Goal: Task Accomplishment & Management: Use online tool/utility

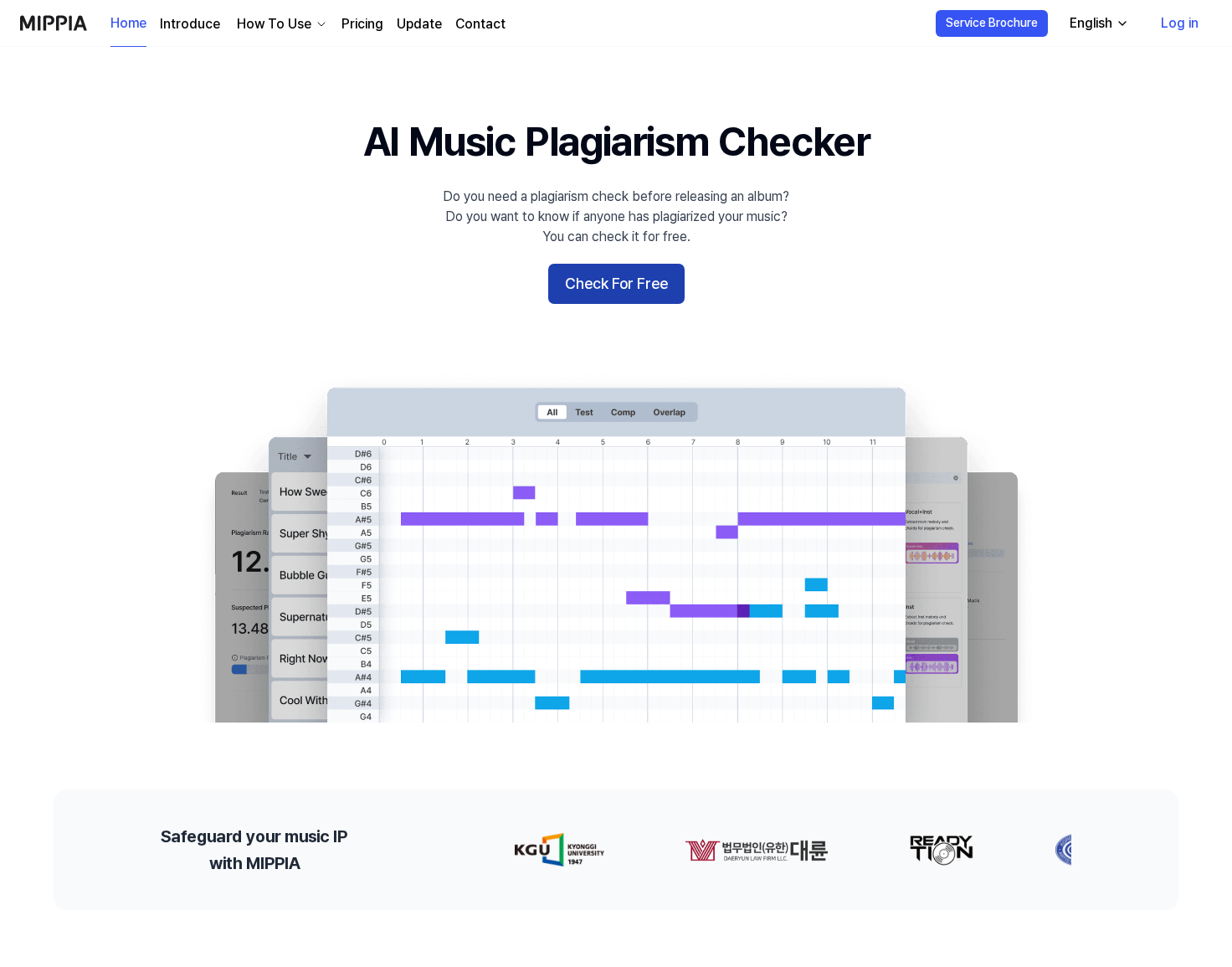
click at [637, 285] on button "Check For Free" at bounding box center [617, 284] width 136 height 41
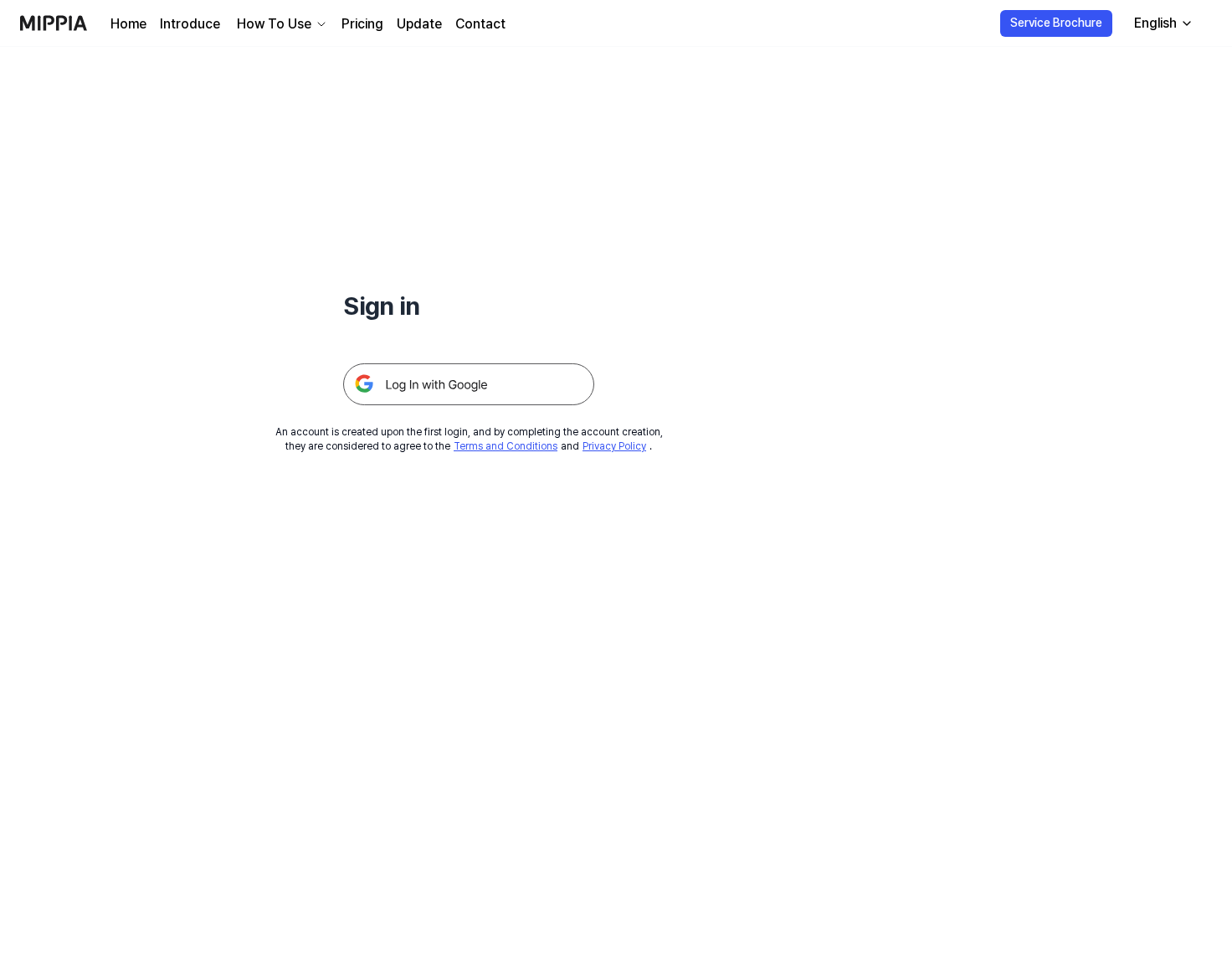
click at [468, 371] on img at bounding box center [469, 385] width 251 height 42
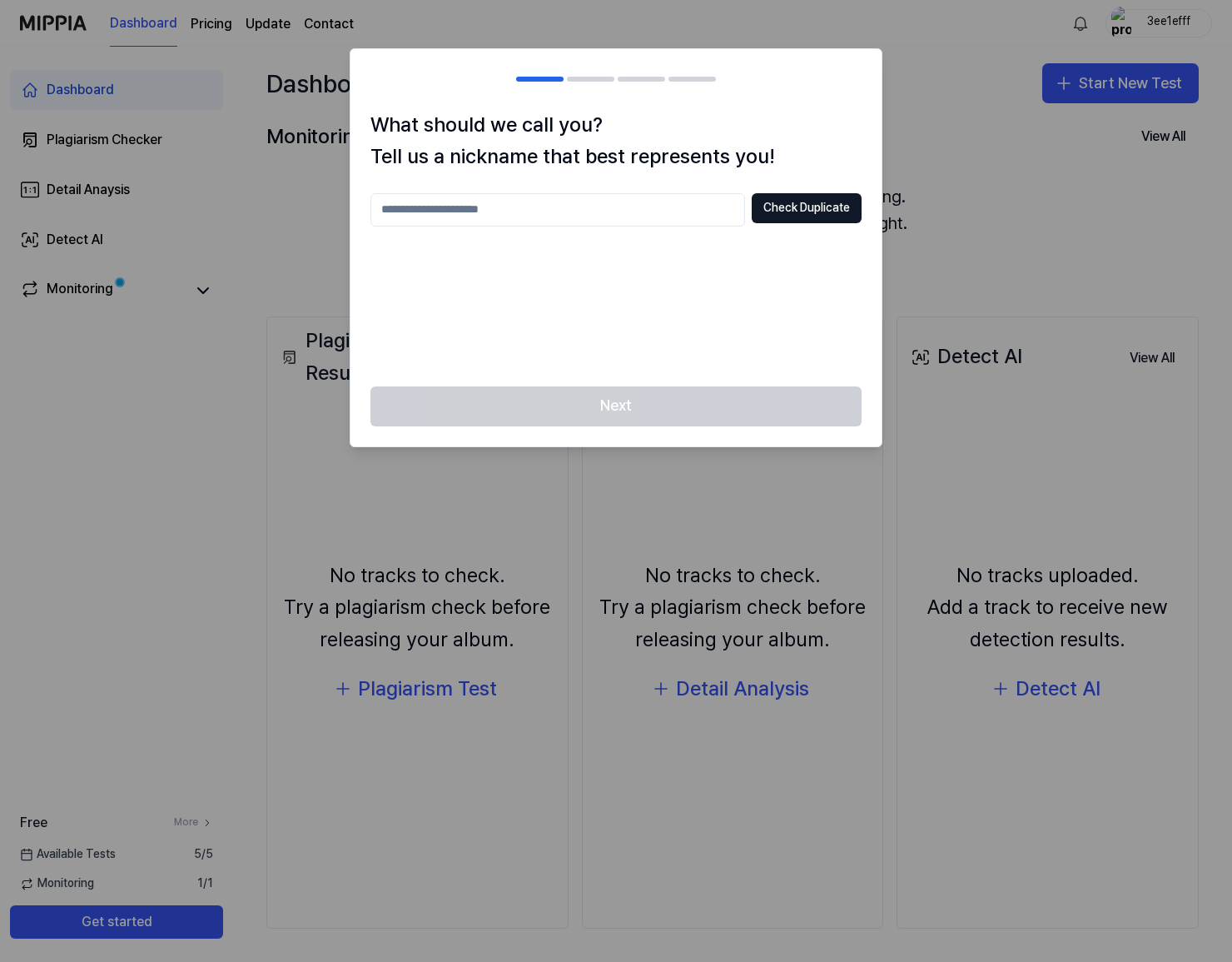
click at [530, 198] on input "text" at bounding box center [557, 210] width 375 height 33
type input "*******"
click at [801, 210] on button "Check Duplicate" at bounding box center [807, 208] width 110 height 30
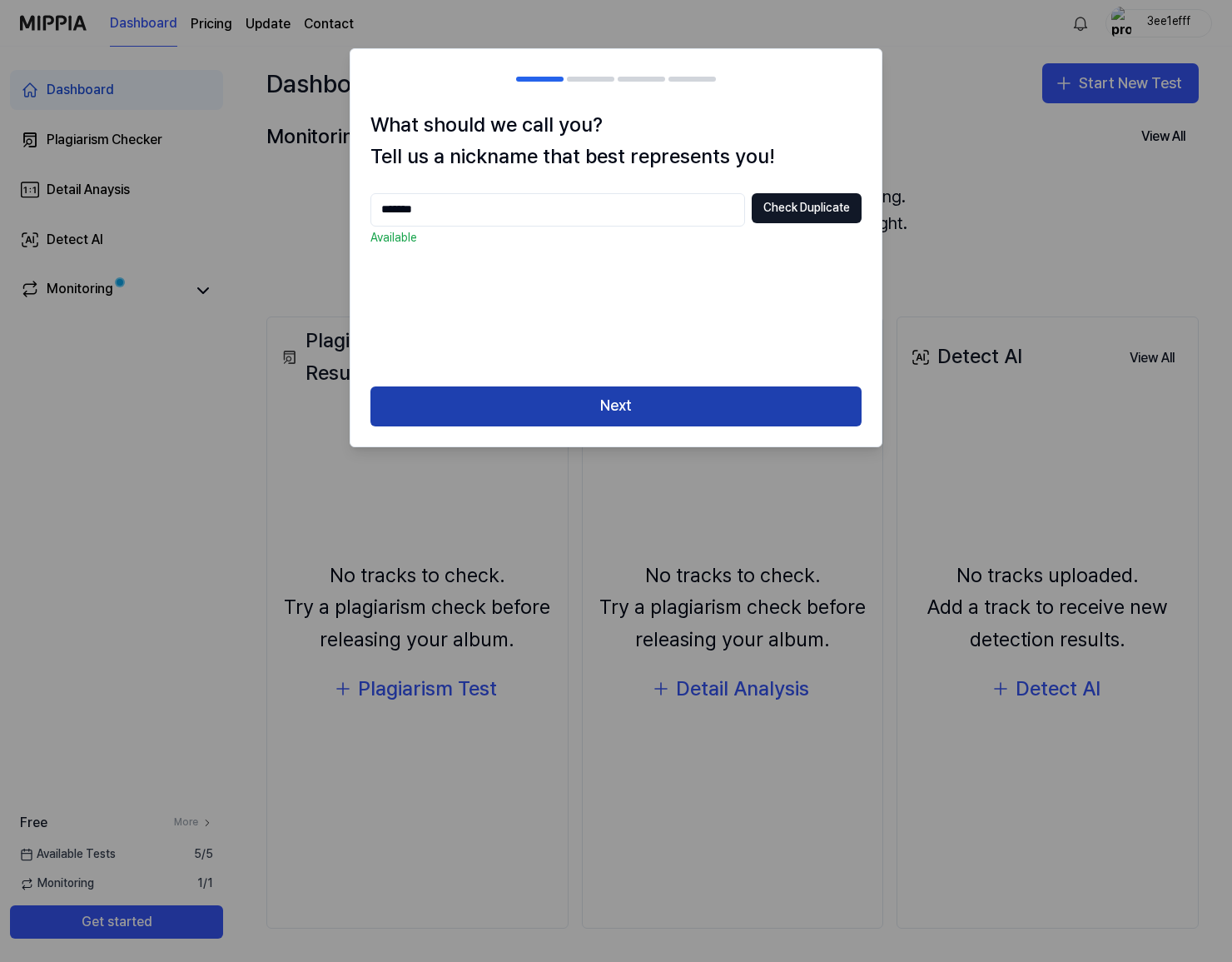
click at [644, 404] on button "Next" at bounding box center [616, 406] width 492 height 40
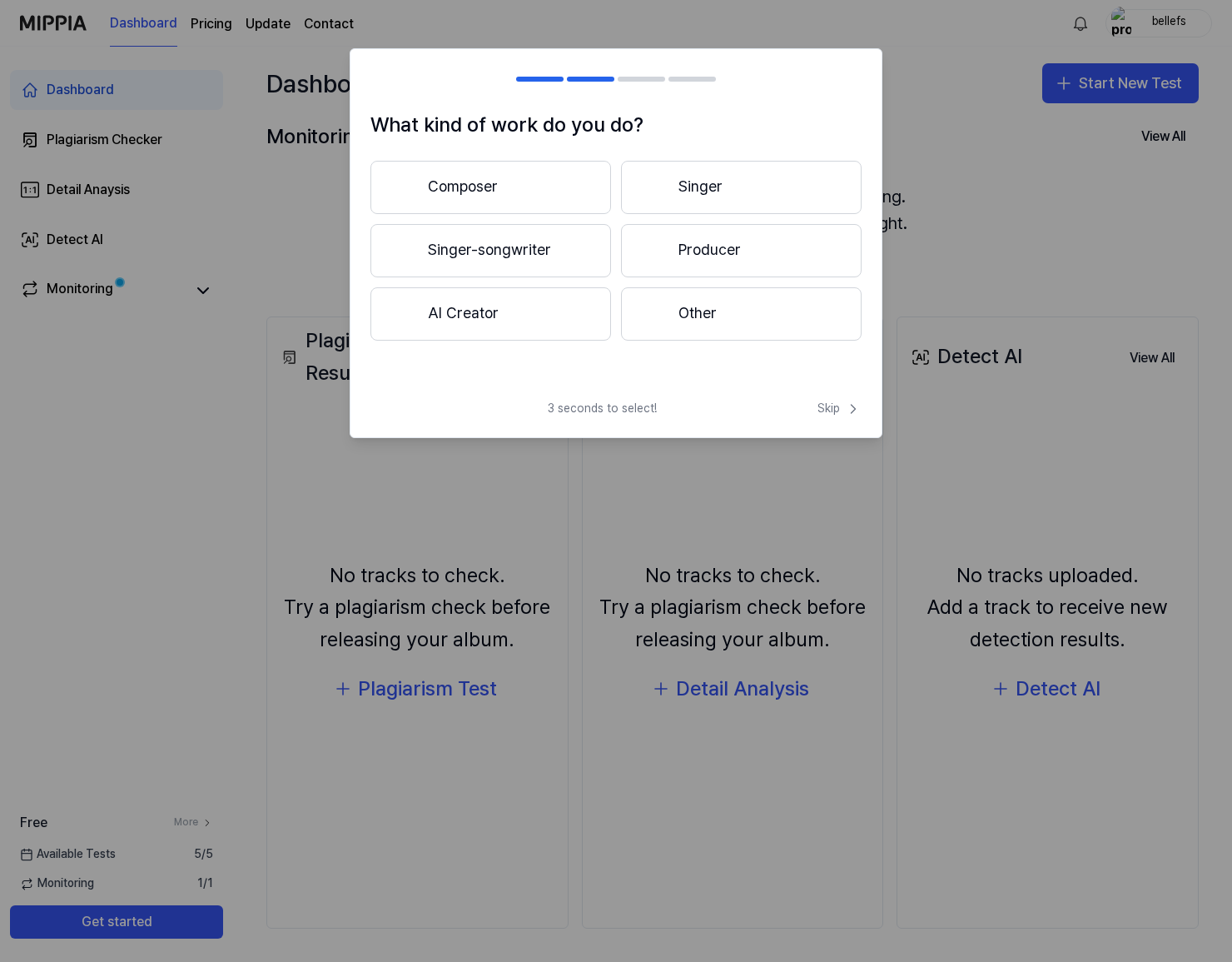
click at [513, 250] on button "Singer-songwriter" at bounding box center [491, 251] width 241 height 53
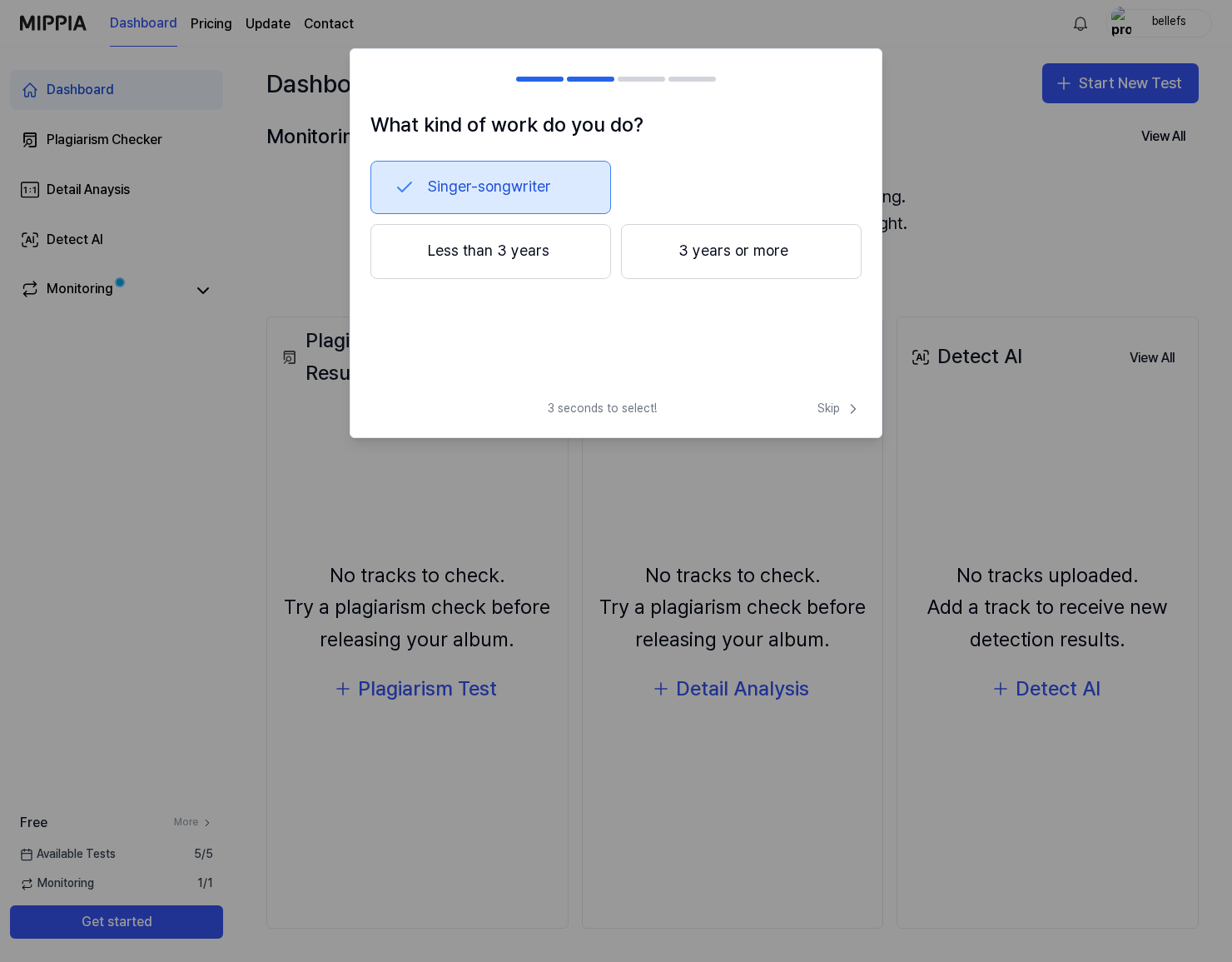
click at [687, 253] on button "3 years or more" at bounding box center [741, 252] width 241 height 55
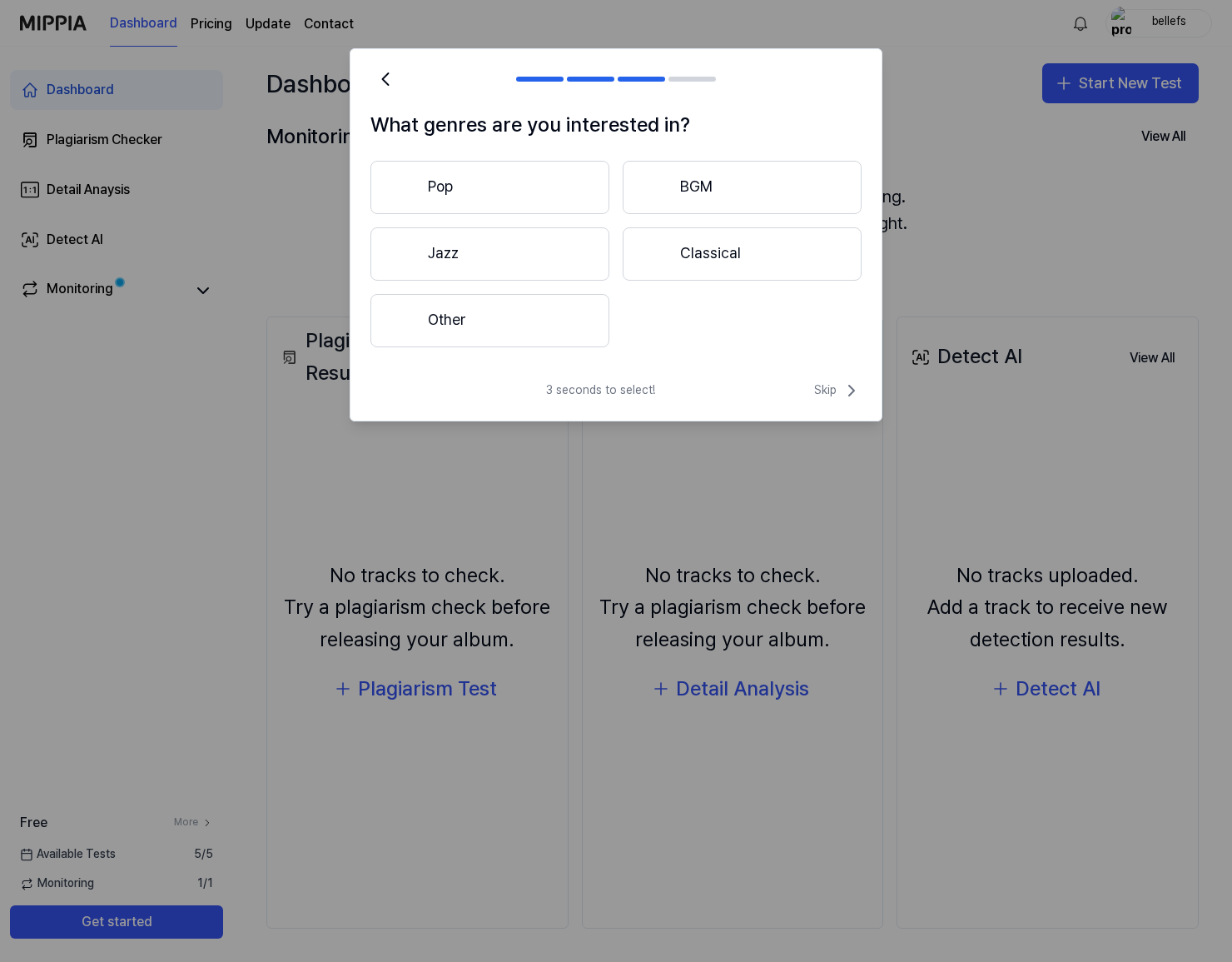
click at [557, 179] on button "Pop" at bounding box center [490, 187] width 239 height 53
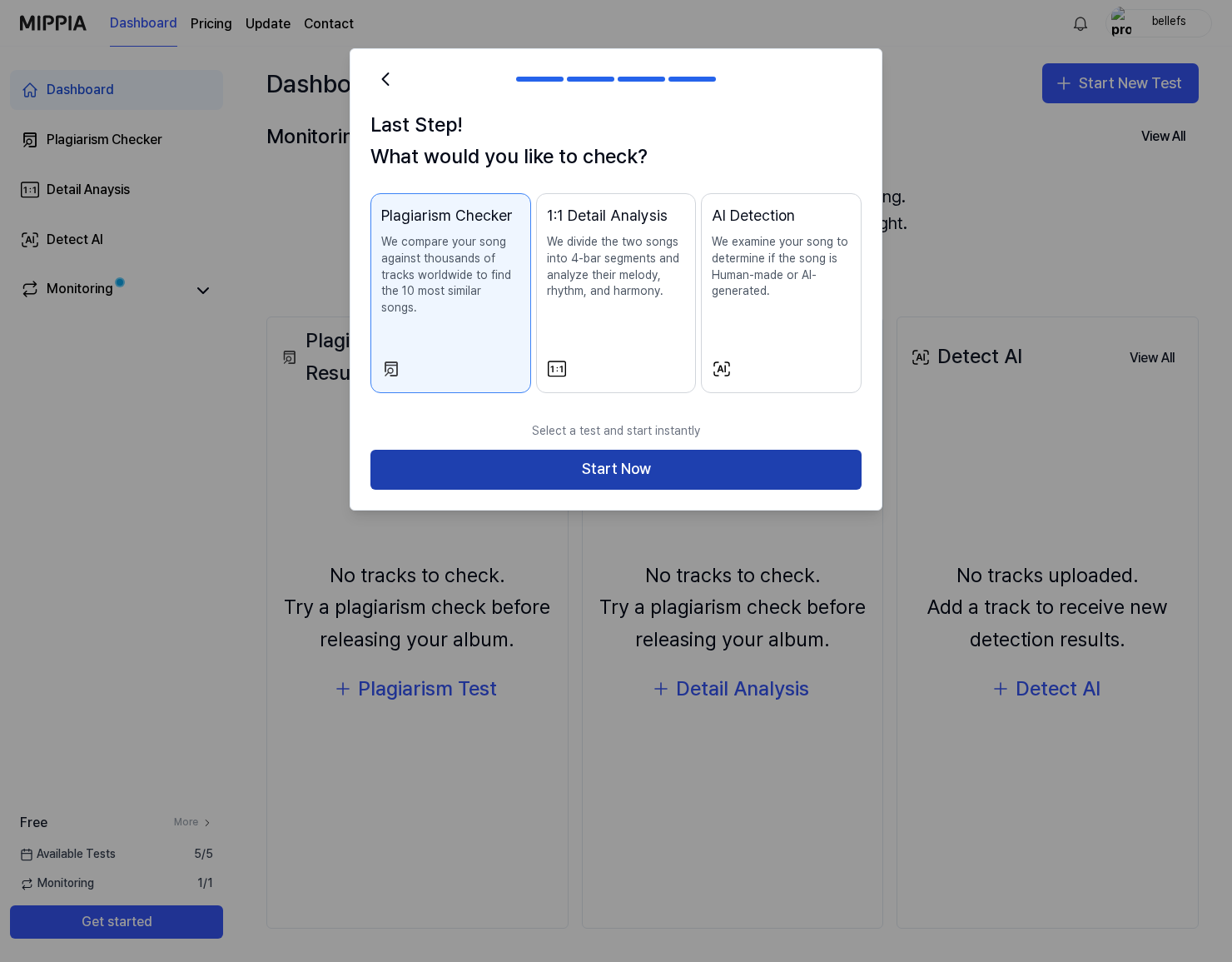
click at [644, 454] on button "Start Now" at bounding box center [616, 469] width 492 height 40
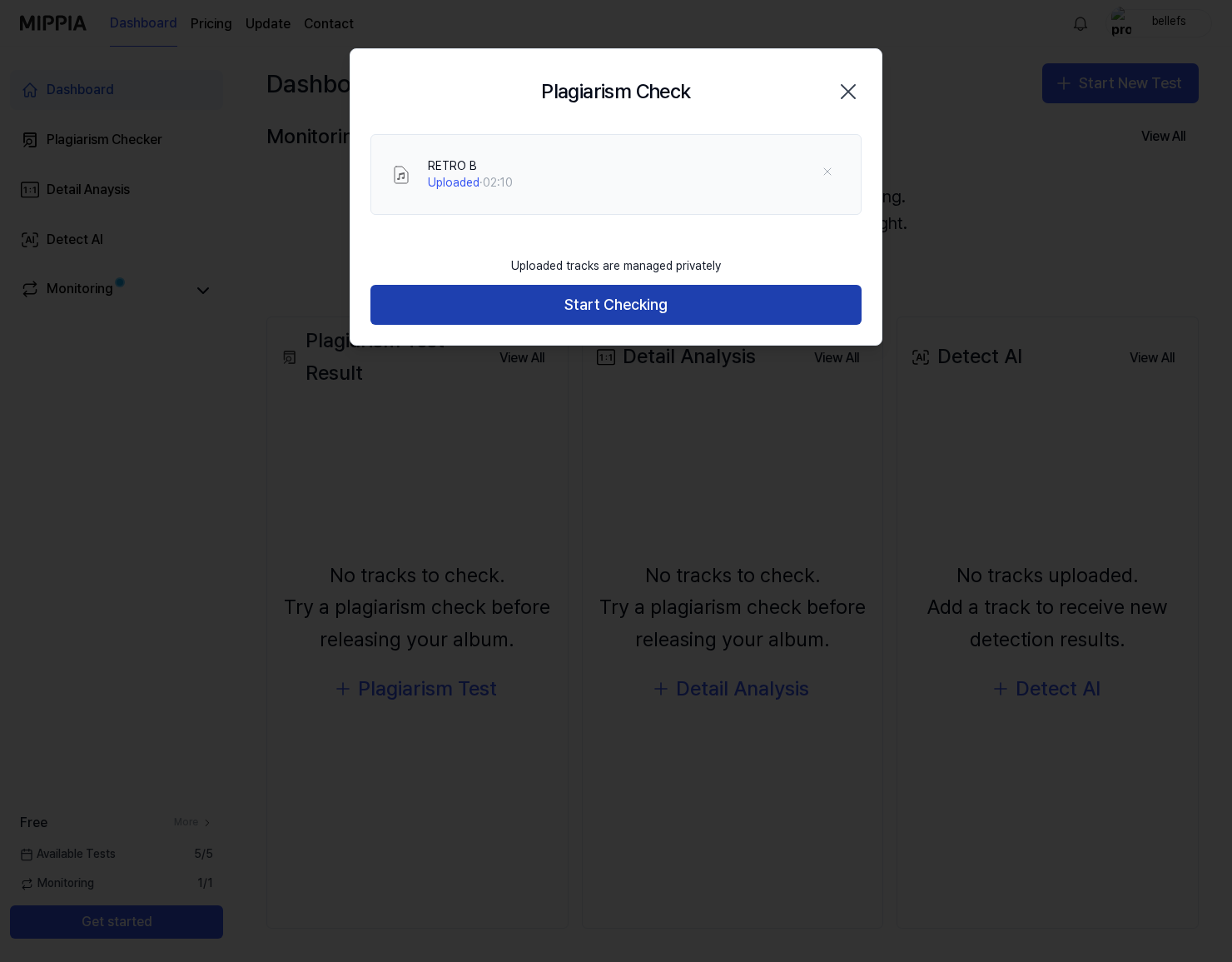
click at [598, 308] on button "Start Checking" at bounding box center [616, 305] width 492 height 40
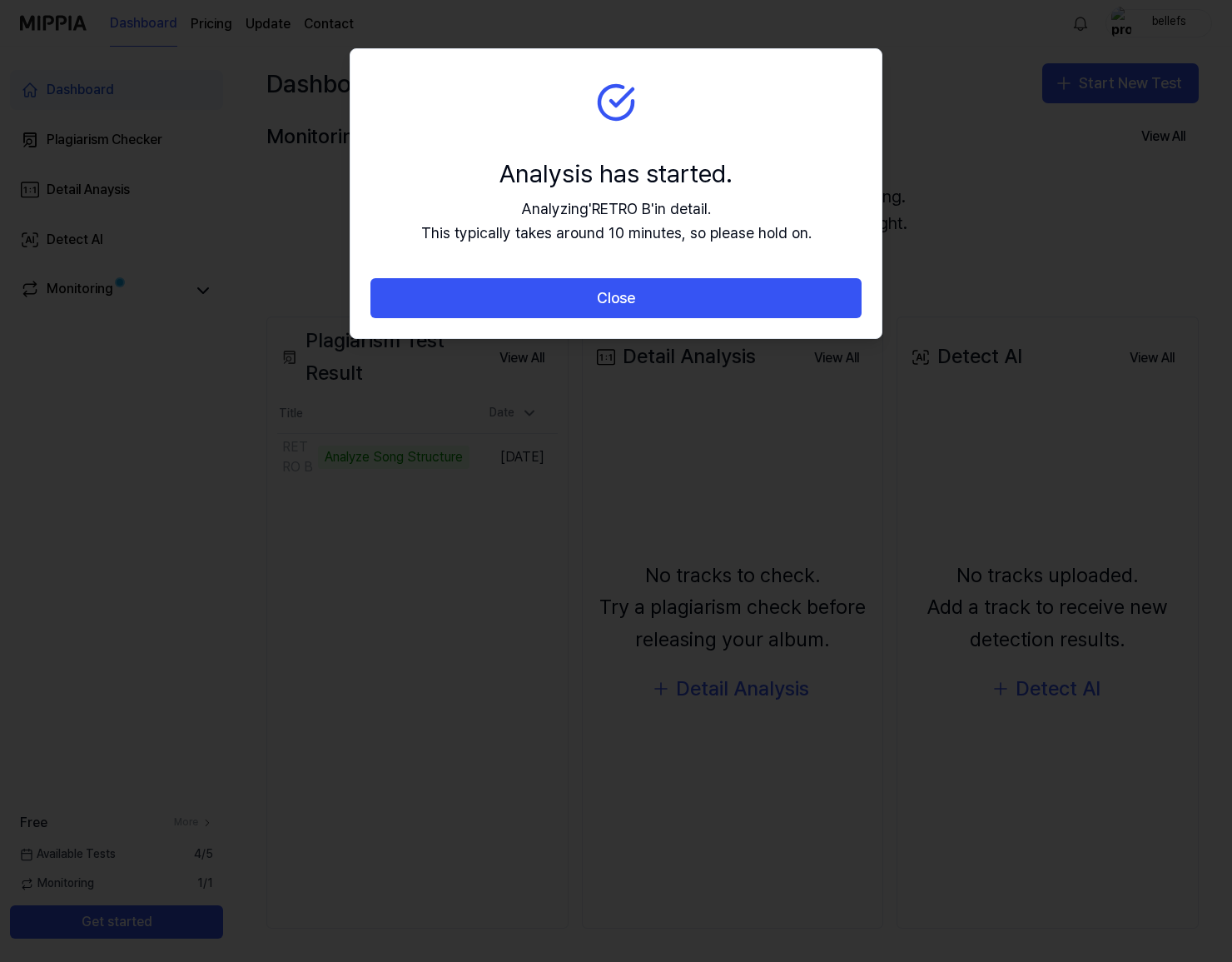
drag, startPoint x: 579, startPoint y: 64, endPoint x: 800, endPoint y: 64, distance: 221.0
click at [800, 64] on section "Analysis has started. Analyzing ' RETRO B ' in detail. This typically takes aro…" at bounding box center [616, 164] width 531 height 230
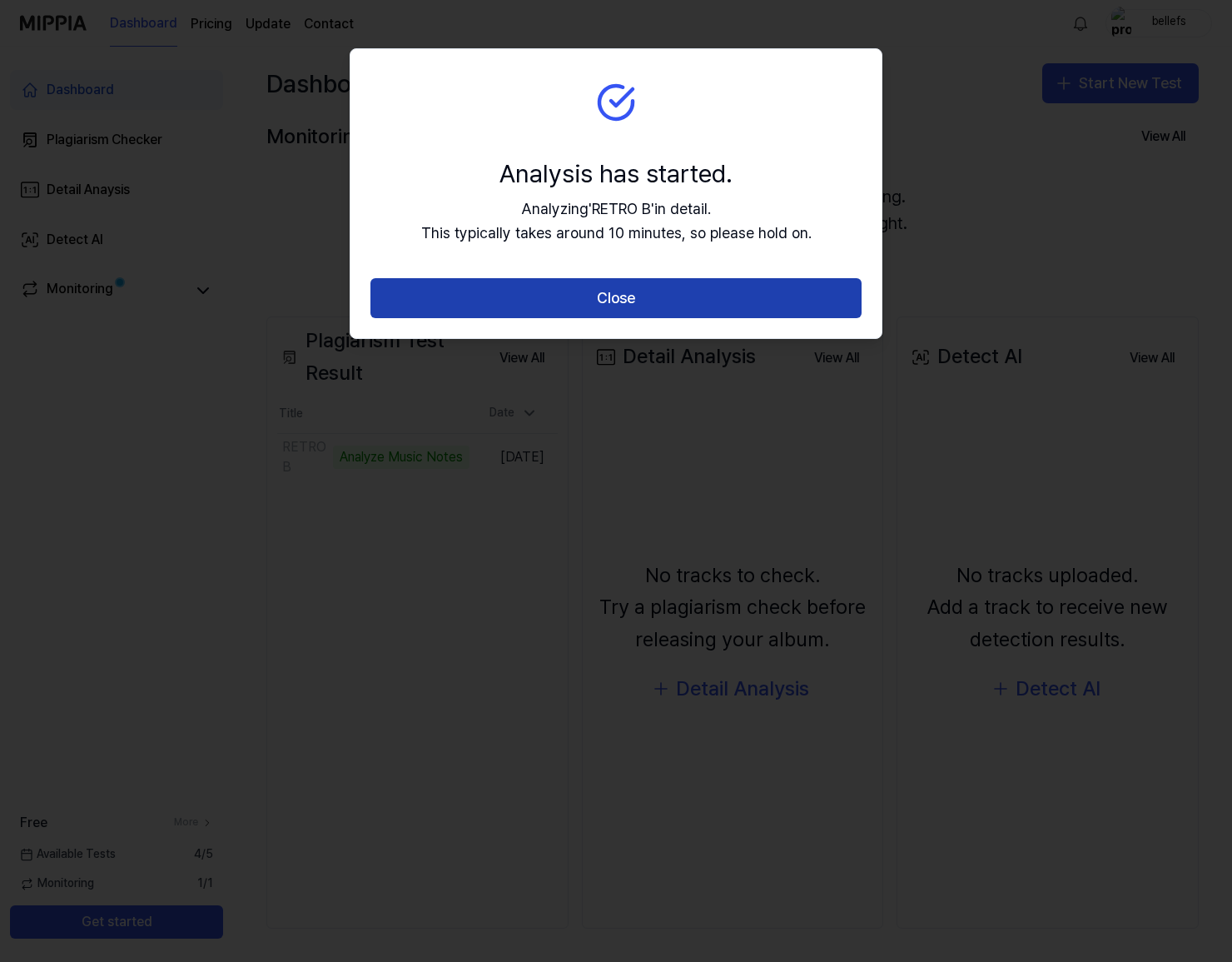
click at [647, 297] on button "Close" at bounding box center [616, 298] width 492 height 40
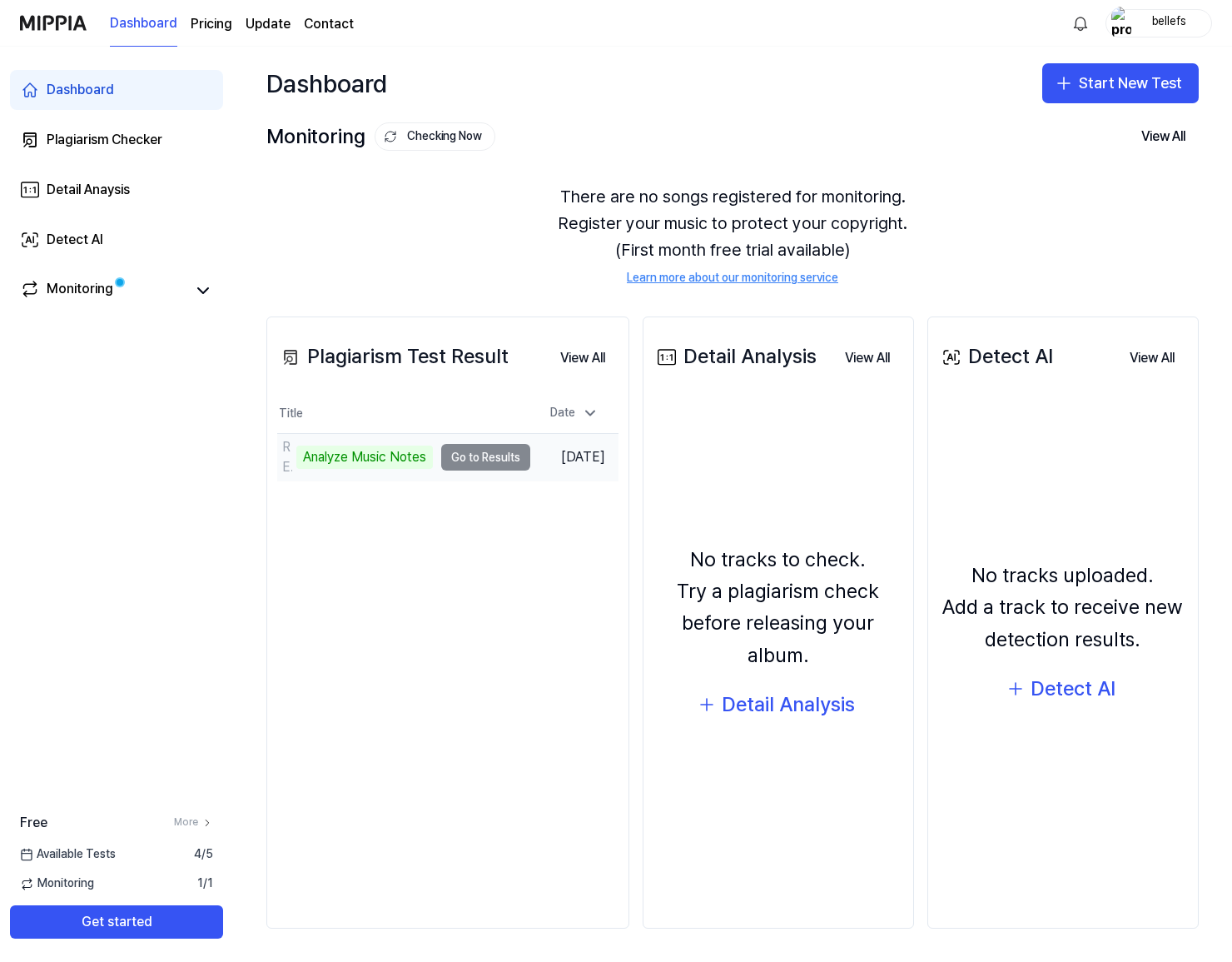
click at [495, 460] on td "RETRO B Analyze Music Notes Go to Results" at bounding box center [403, 456] width 253 height 46
click at [493, 454] on td "RETRO B Analyze Music Notes Go to Results" at bounding box center [403, 456] width 253 height 46
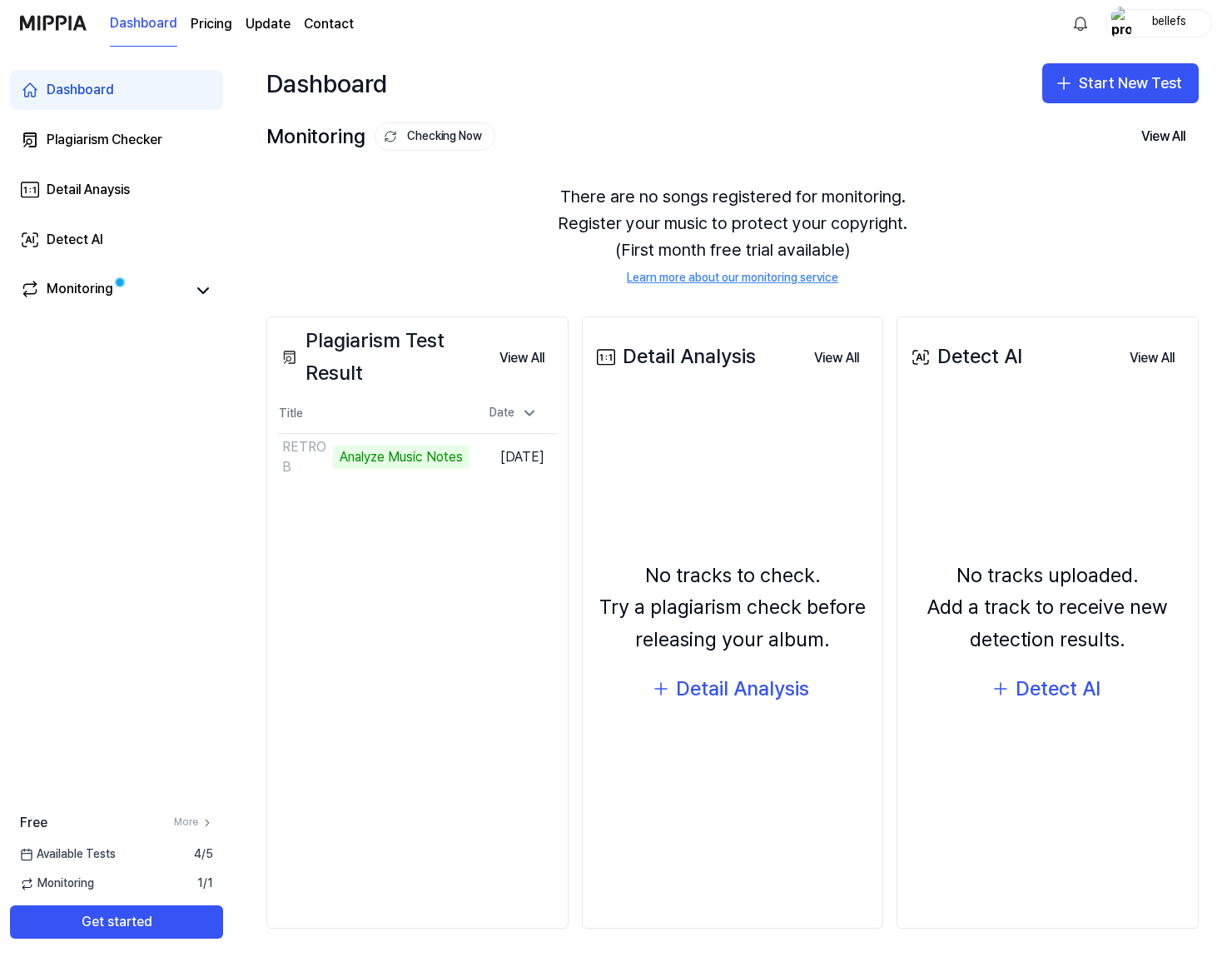
click at [486, 540] on div "Plagiarism Test Result View All Plagiarism Test Result Title Date RETRO B Analy…" at bounding box center [417, 623] width 302 height 613
click at [524, 356] on button "View All" at bounding box center [522, 358] width 72 height 33
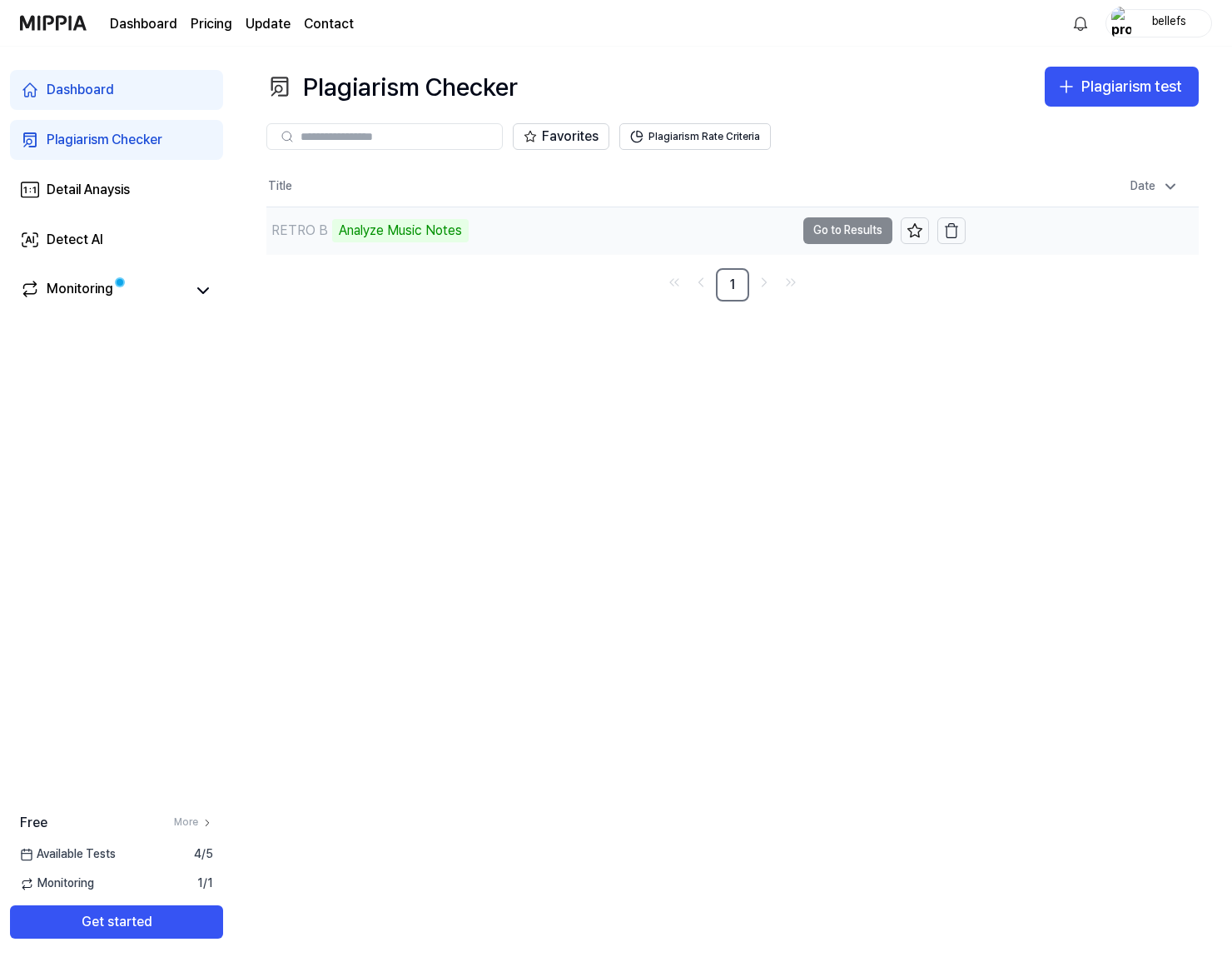
click at [408, 228] on div "Analyze Music Notes" at bounding box center [400, 231] width 137 height 24
click at [846, 231] on td "RETRO B Analyze Music Notes Go to Results" at bounding box center [616, 230] width 699 height 46
click at [173, 290] on link "Monitoring" at bounding box center [102, 291] width 166 height 24
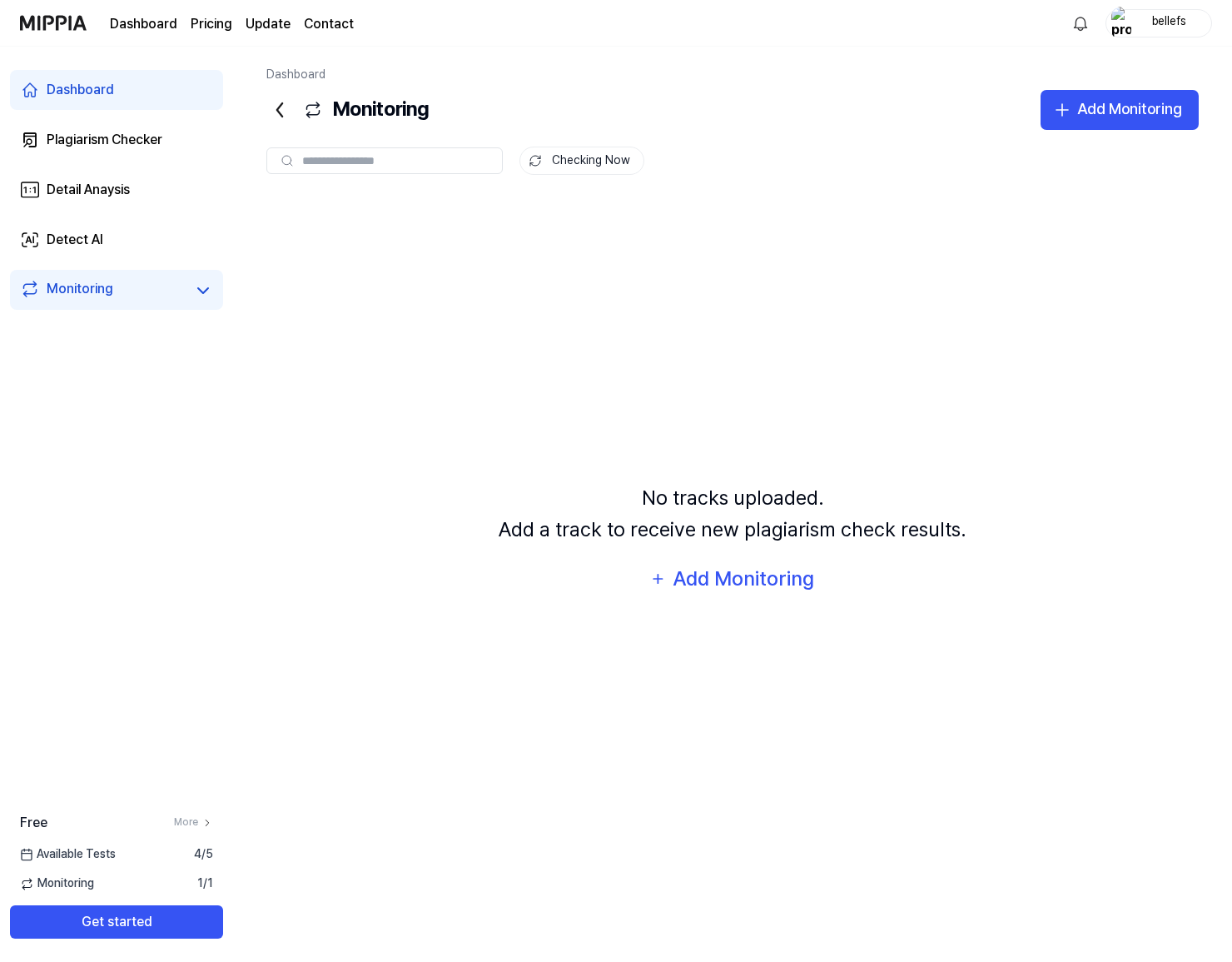
click at [98, 288] on div "Monitoring" at bounding box center [80, 291] width 67 height 24
click at [209, 289] on icon at bounding box center [203, 290] width 20 height 20
click at [207, 289] on icon at bounding box center [203, 290] width 20 height 20
click at [109, 881] on div "Monitoring 1 / 1" at bounding box center [116, 883] width 233 height 17
click at [77, 88] on div "Dashboard" at bounding box center [80, 90] width 68 height 20
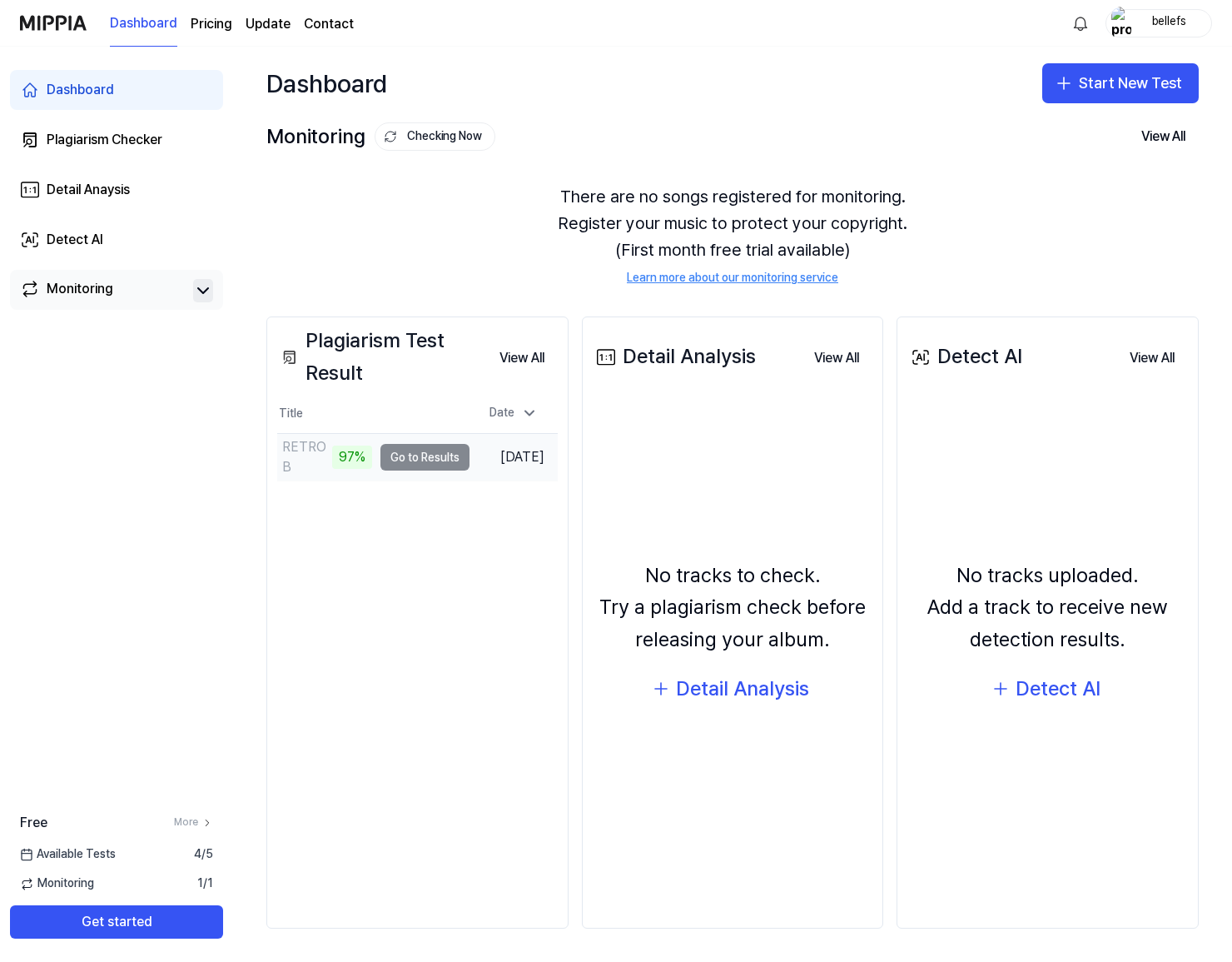
click at [390, 467] on td "RETRO B 97% Go to Results" at bounding box center [374, 456] width 193 height 46
click at [392, 525] on div "Plagiarism Test Result View All Plagiarism Test Result Title Date RETRO B 98% G…" at bounding box center [417, 623] width 302 height 613
click at [400, 452] on button "Go to Results" at bounding box center [425, 456] width 89 height 27
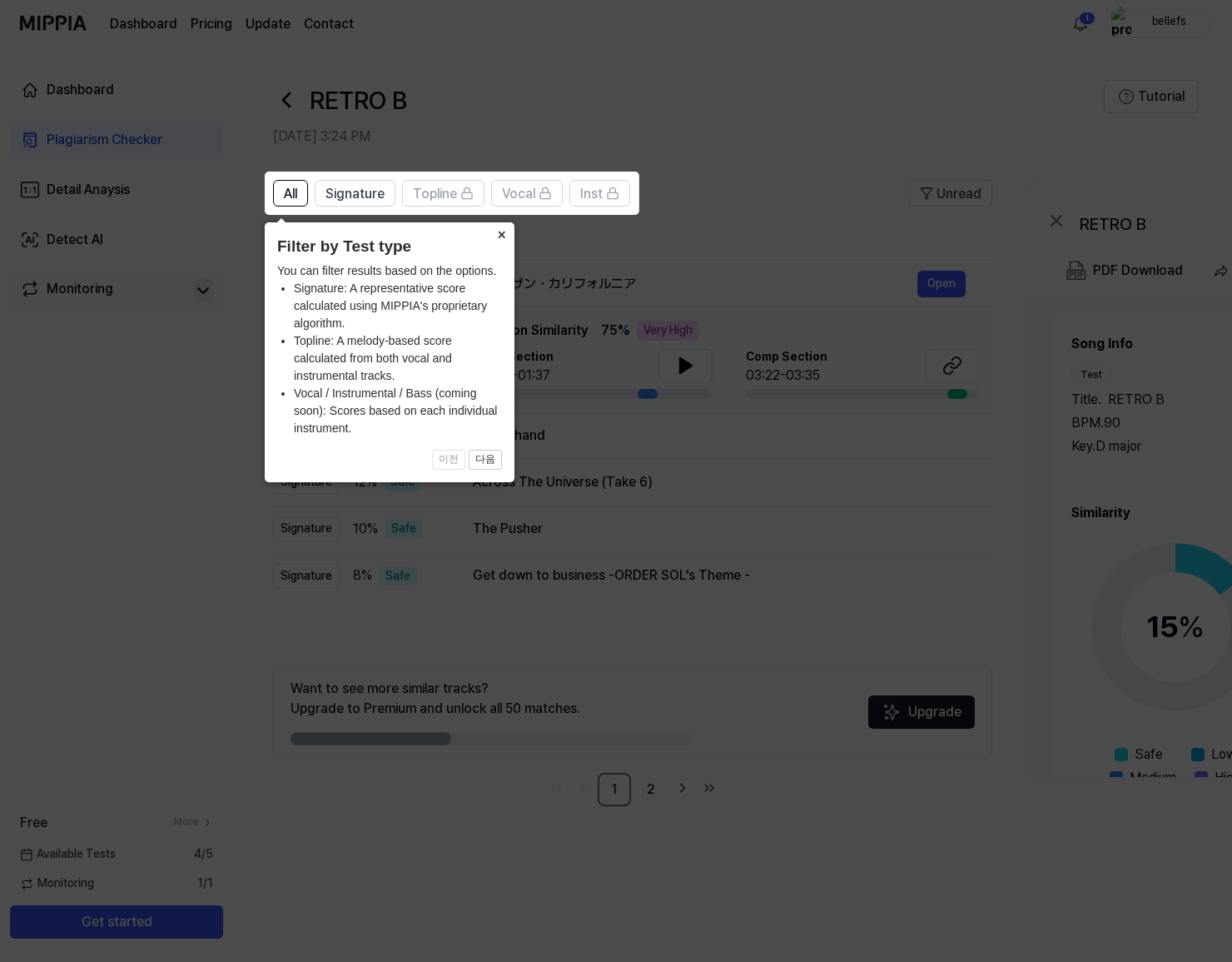
click at [502, 236] on button "×" at bounding box center [500, 234] width 27 height 24
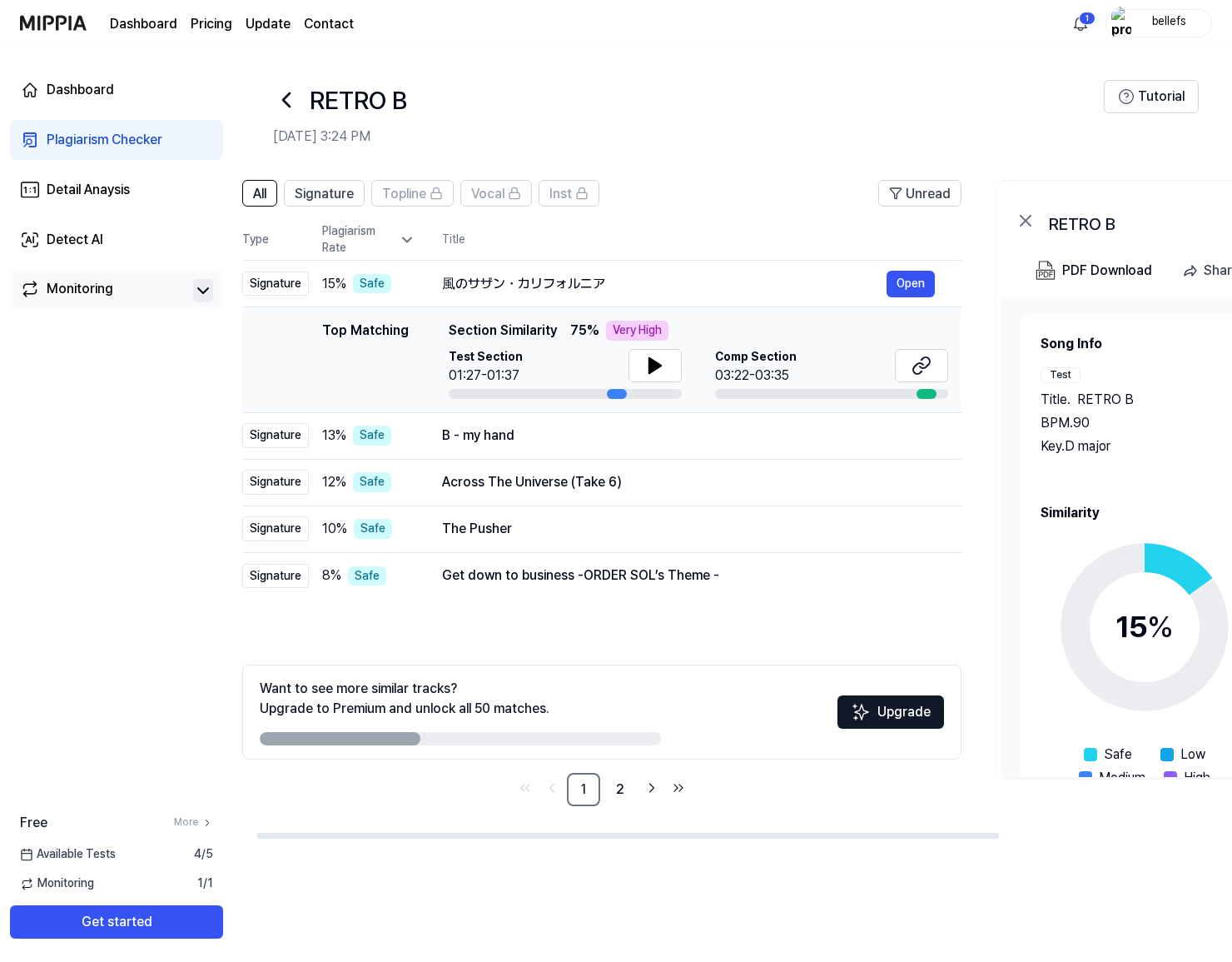
drag, startPoint x: 645, startPoint y: 394, endPoint x: 616, endPoint y: 391, distance: 29.2
click at [616, 391] on div at bounding box center [616, 393] width 20 height 10
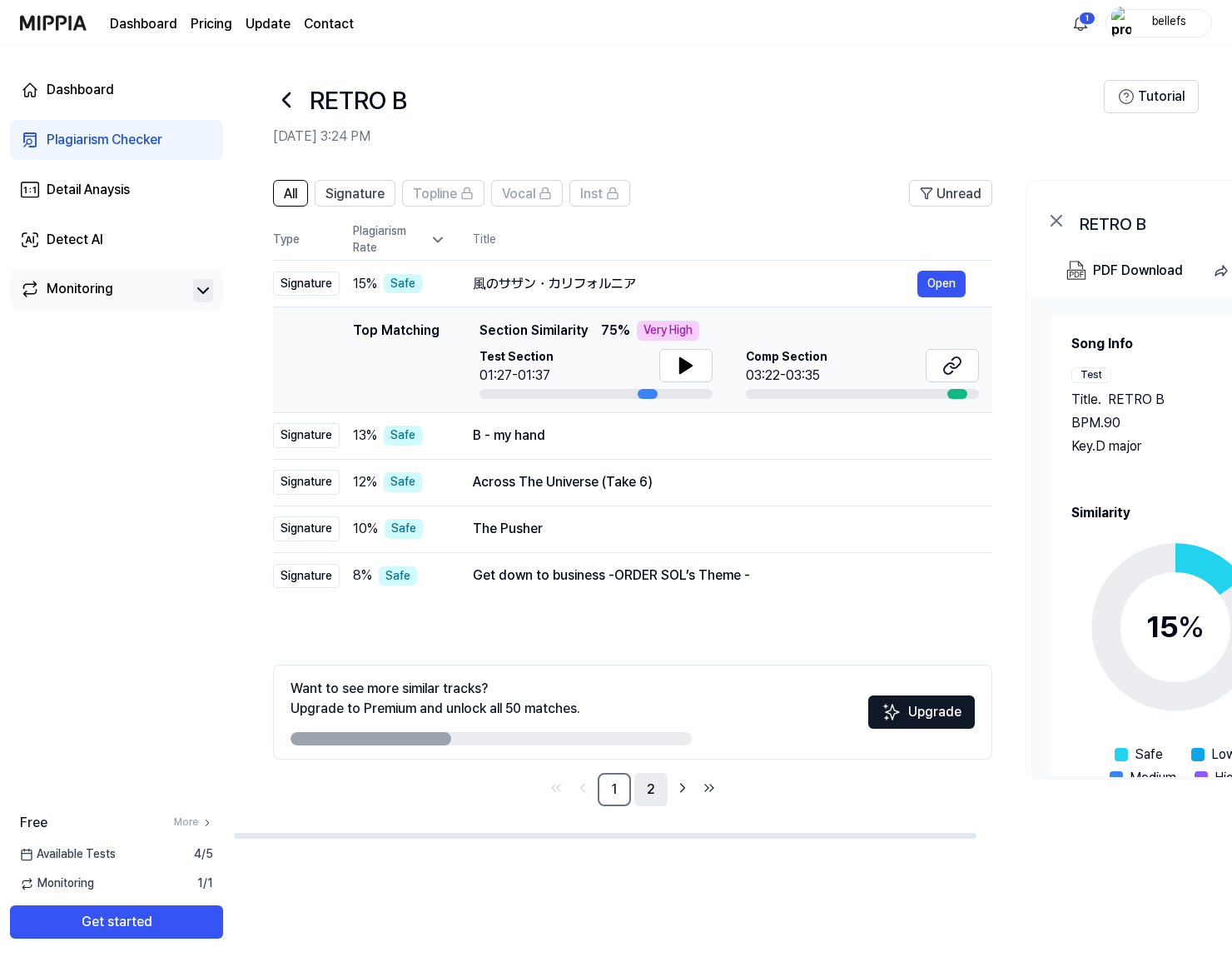
click at [650, 792] on link "2" at bounding box center [651, 790] width 33 height 33
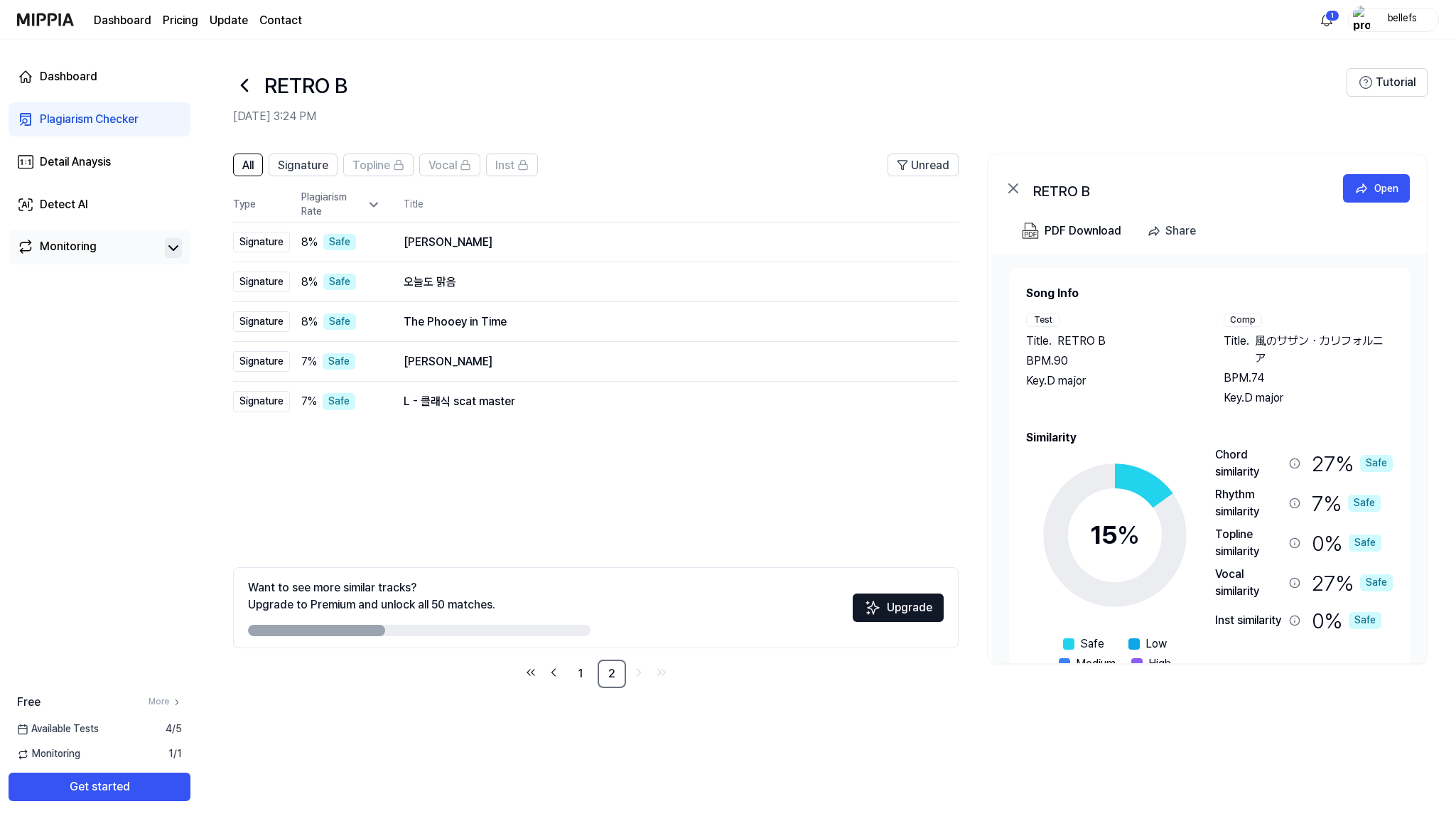
click at [1051, 337] on span "風のサザン・カリフォルニア" at bounding box center [1323, 349] width 138 height 34
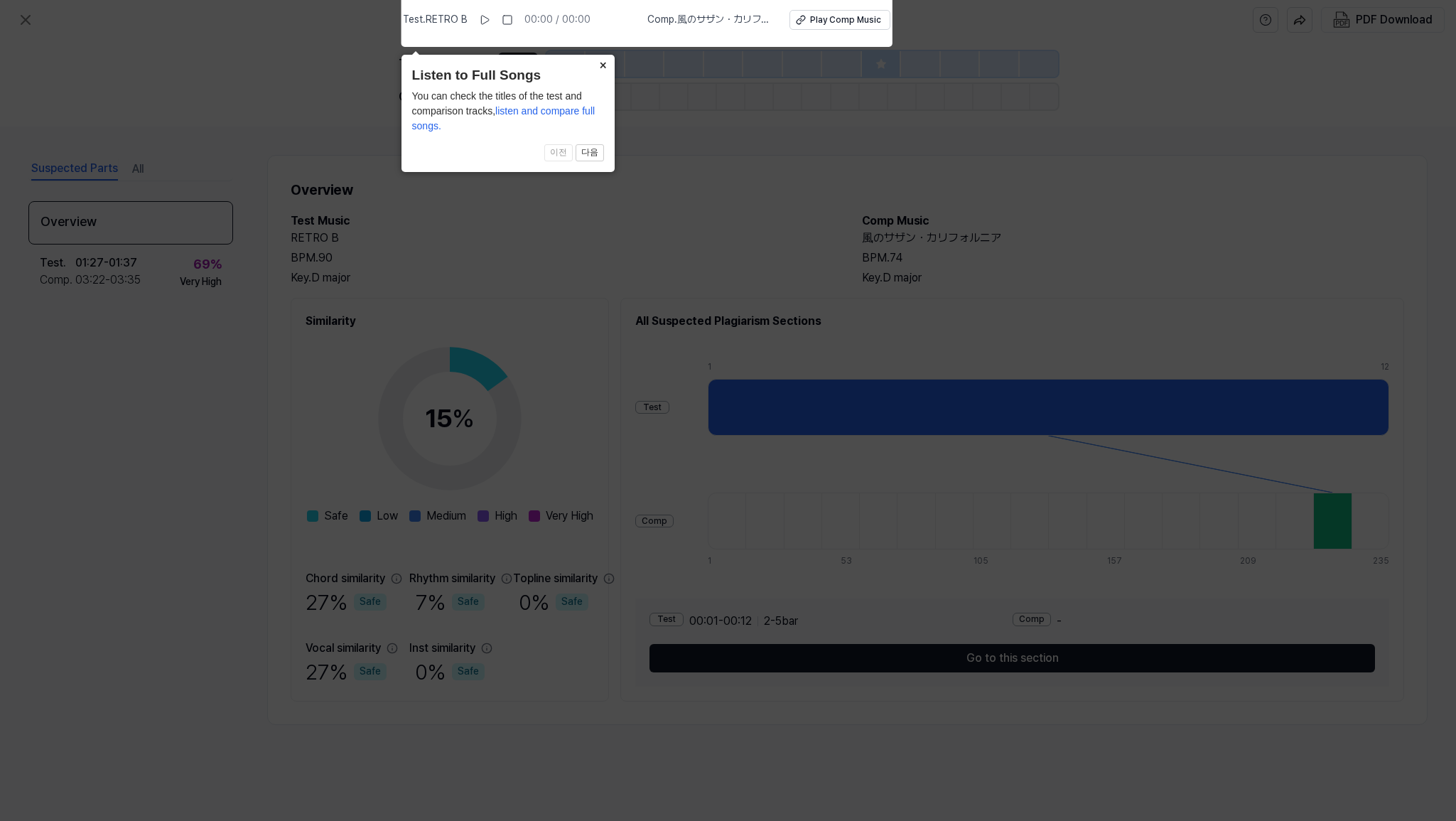
click at [603, 66] on button "×" at bounding box center [603, 65] width 23 height 20
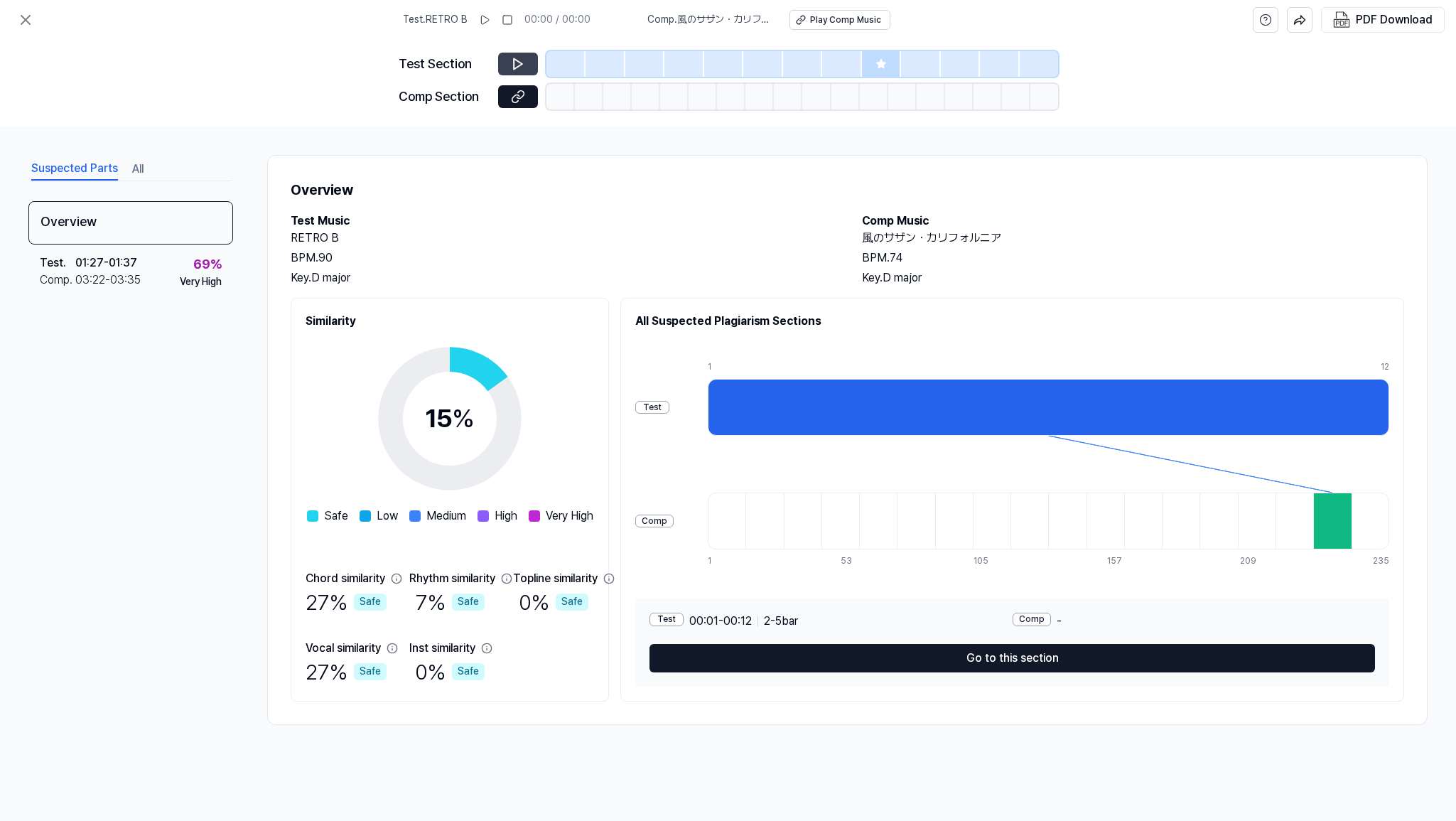
click at [524, 58] on icon at bounding box center [518, 64] width 14 height 14
click at [517, 60] on icon at bounding box center [518, 64] width 8 height 11
click at [832, 17] on div "Play Comp Music" at bounding box center [845, 20] width 71 height 12
click at [65, 222] on div "Overview" at bounding box center [131, 223] width 205 height 44
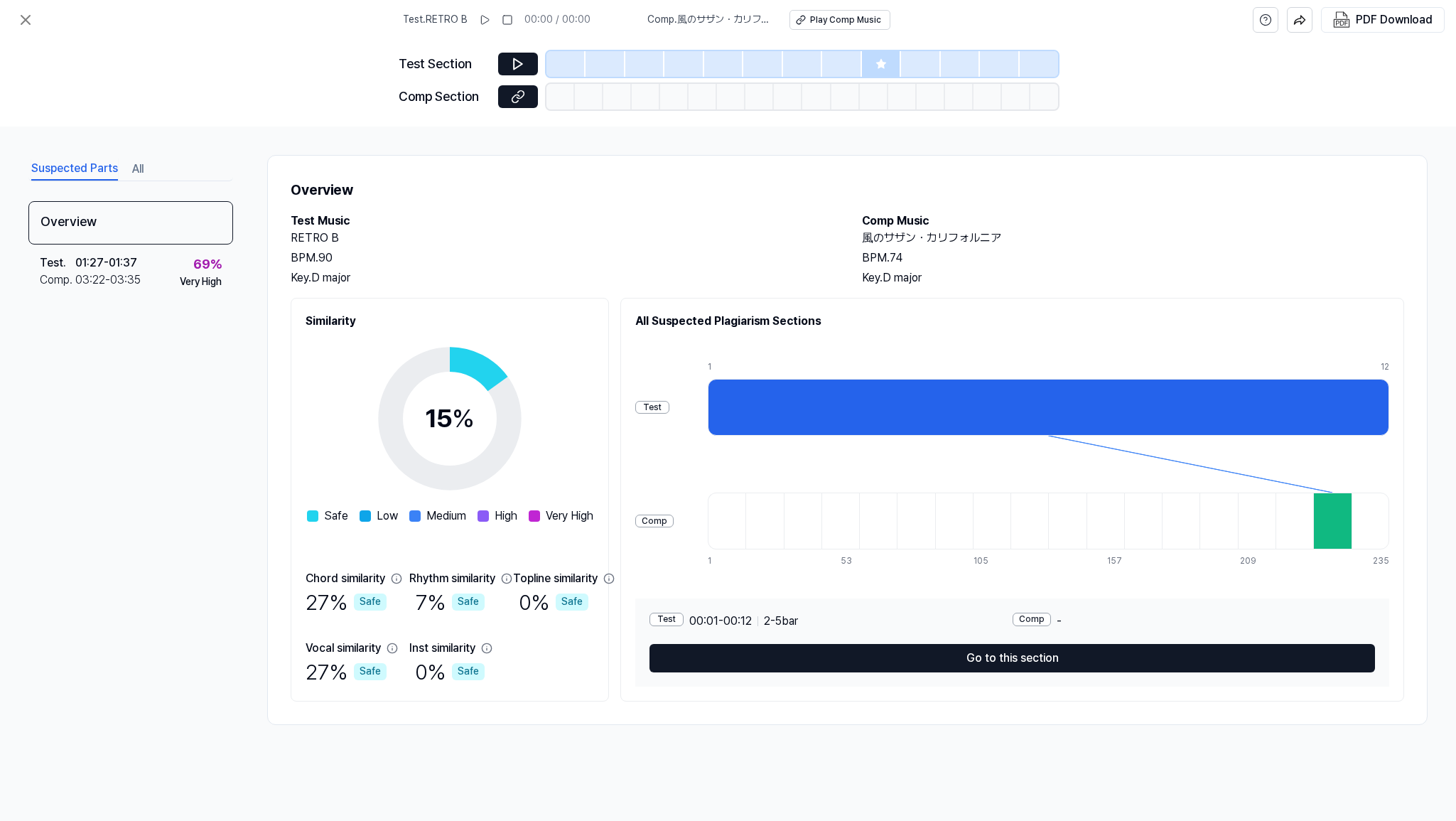
click at [85, 171] on button "Suspected Parts" at bounding box center [74, 169] width 86 height 23
click at [25, 21] on icon at bounding box center [25, 20] width 8 height 8
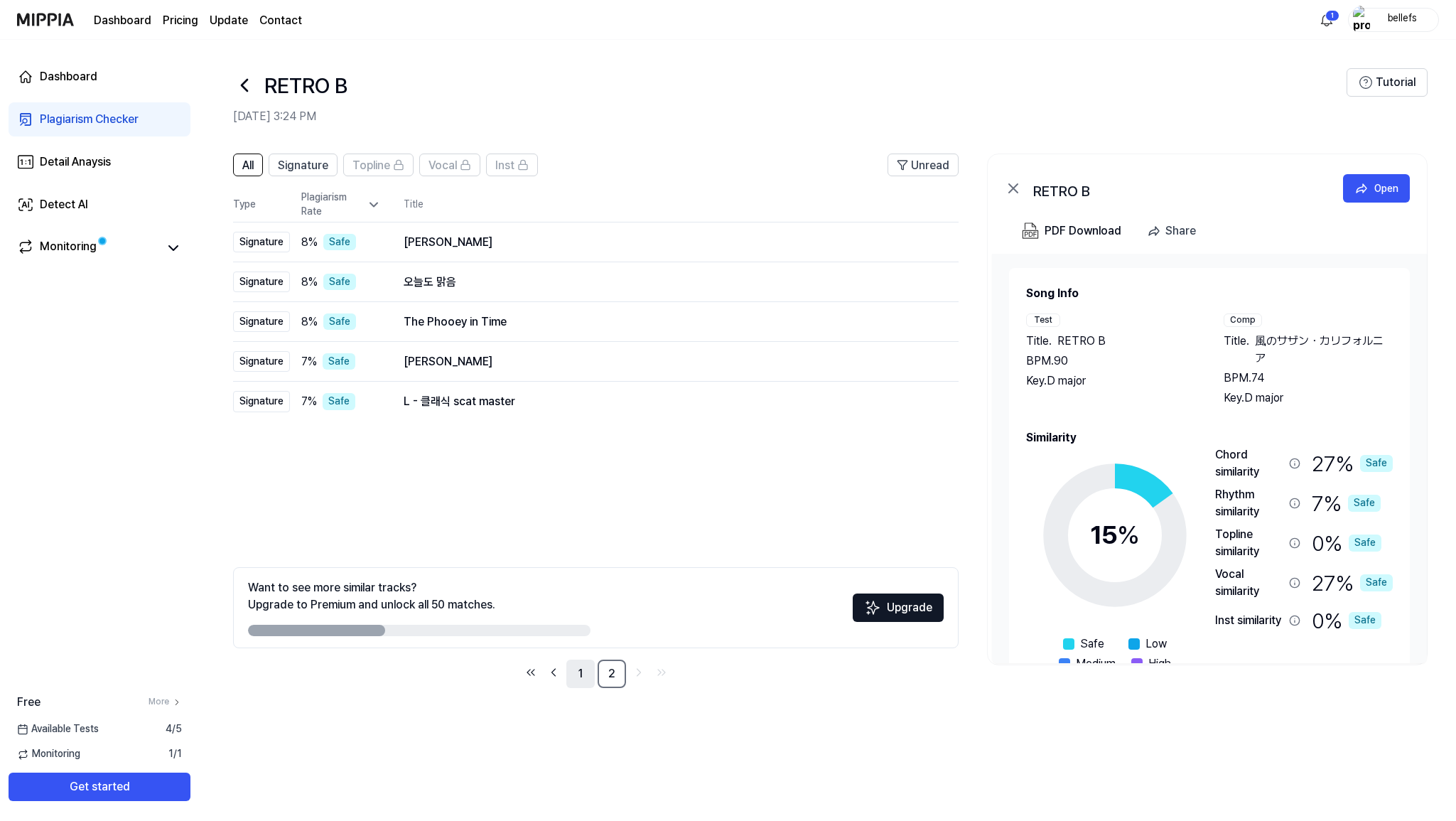
click at [582, 677] on link "1" at bounding box center [581, 674] width 29 height 29
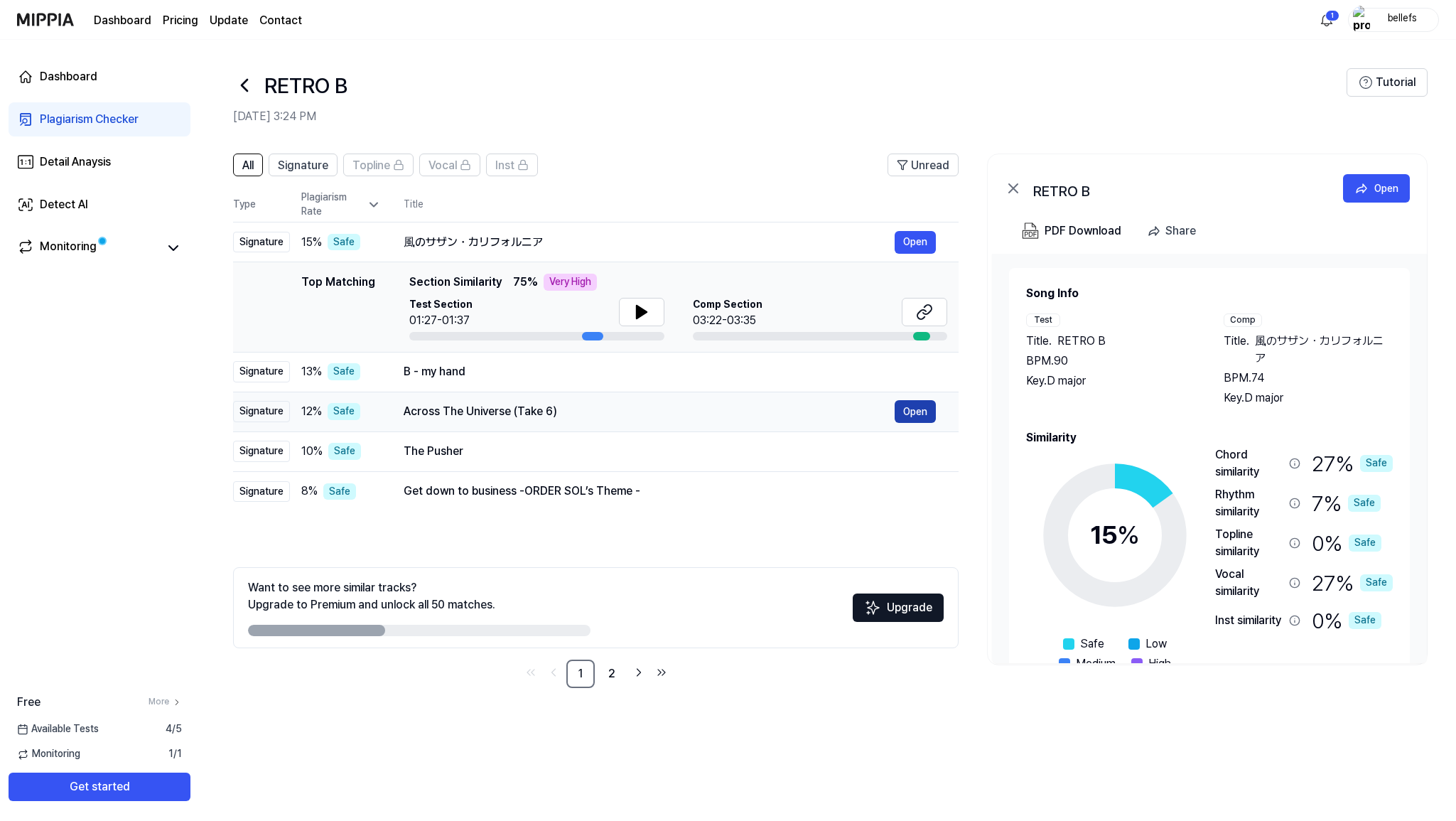
click at [919, 407] on button "Open" at bounding box center [915, 411] width 41 height 23
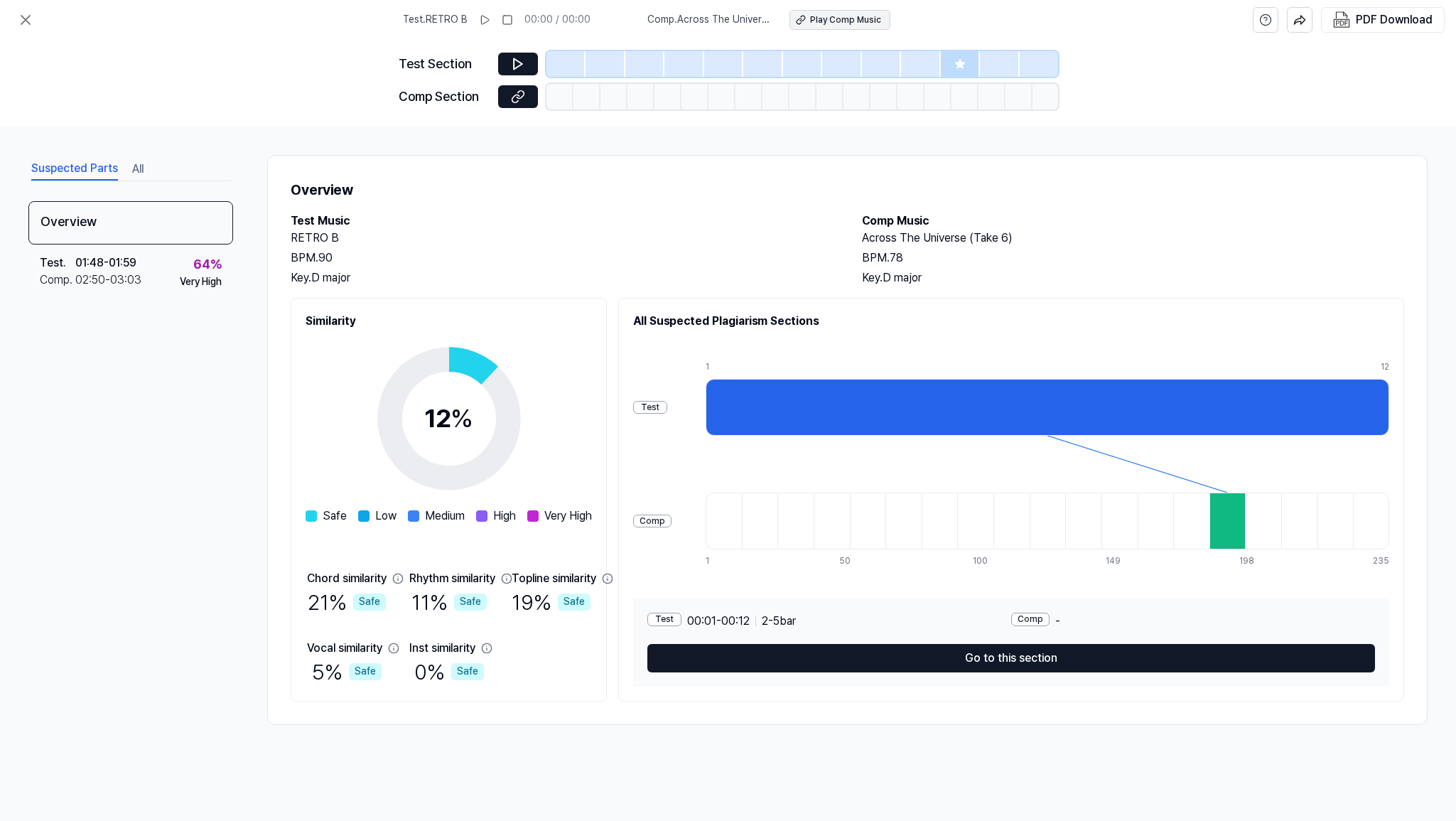
click at [846, 22] on div "Play Comp Music" at bounding box center [845, 20] width 71 height 12
click at [30, 16] on icon at bounding box center [25, 20] width 17 height 17
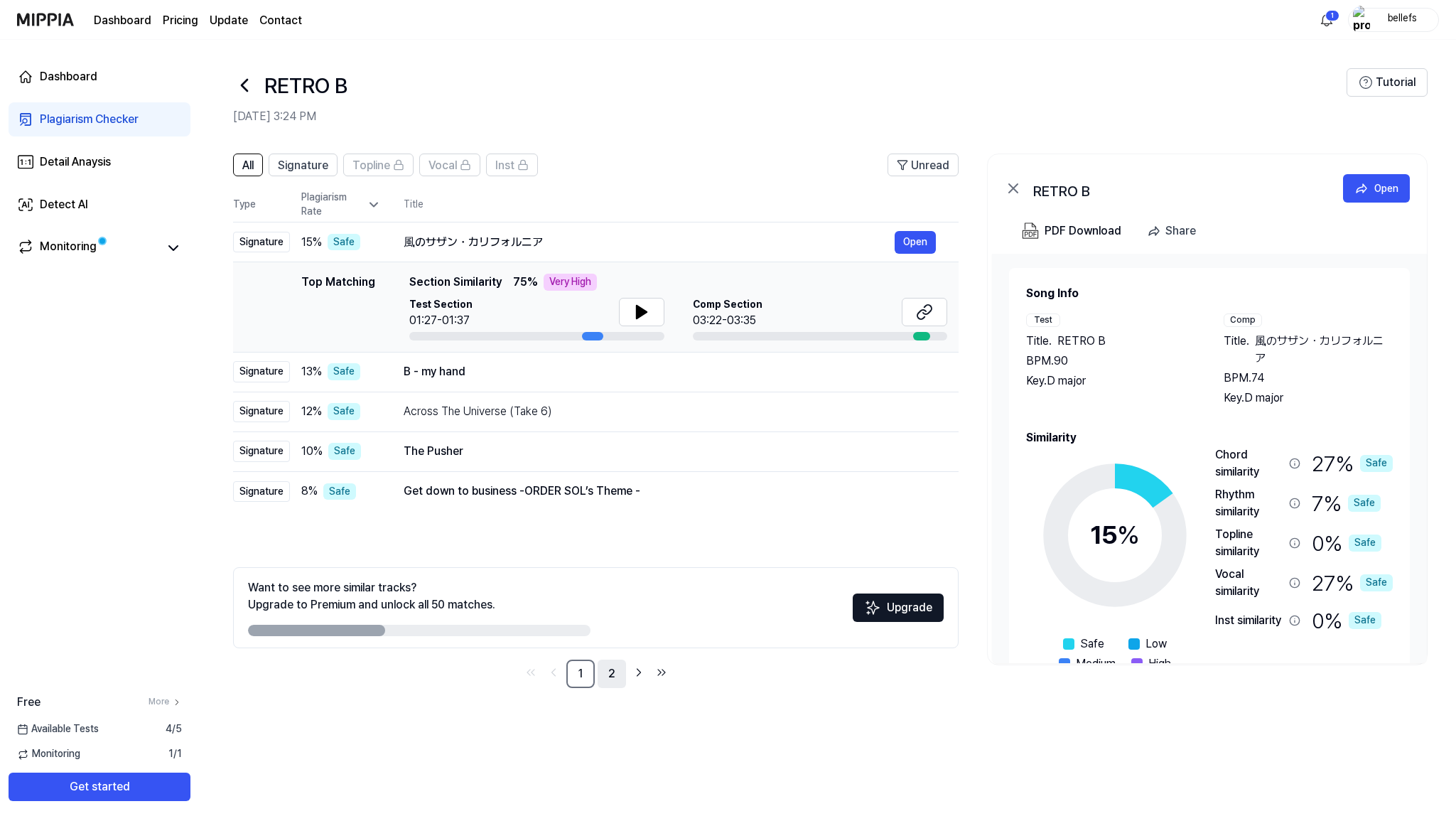
click at [613, 671] on link "2" at bounding box center [612, 674] width 29 height 29
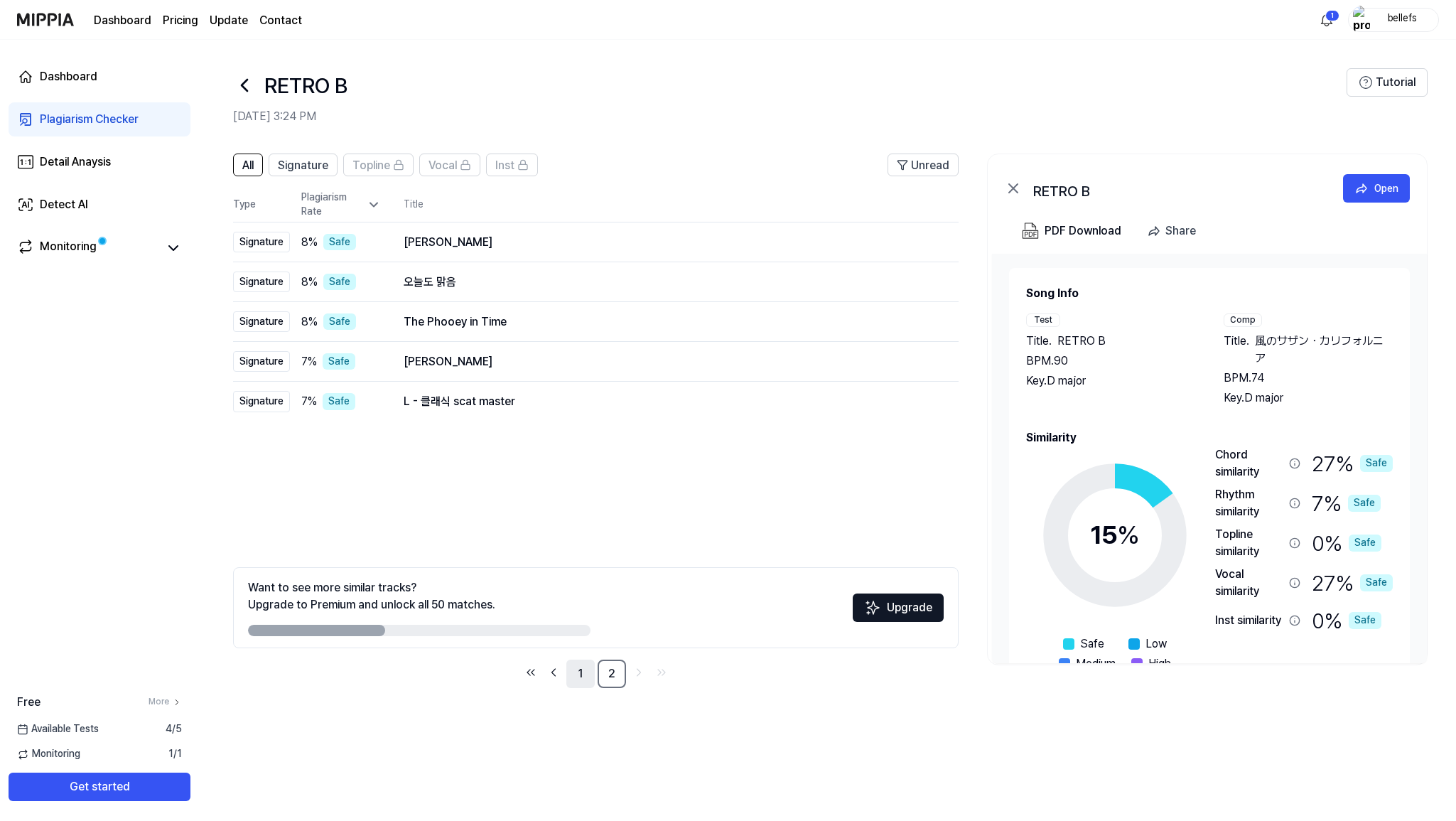
click at [582, 675] on link "1" at bounding box center [581, 674] width 29 height 29
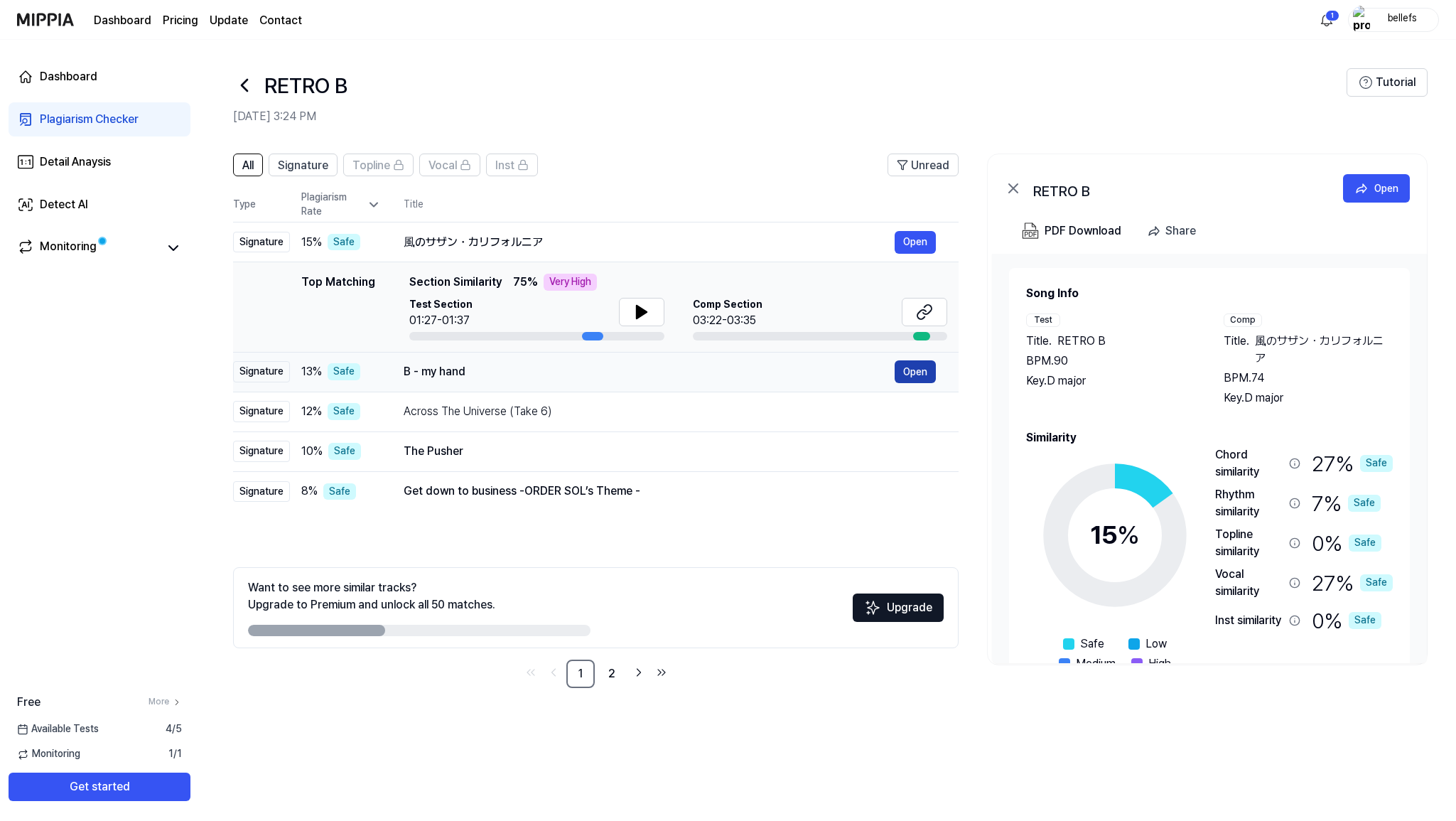
click at [913, 372] on button "Open" at bounding box center [915, 371] width 41 height 23
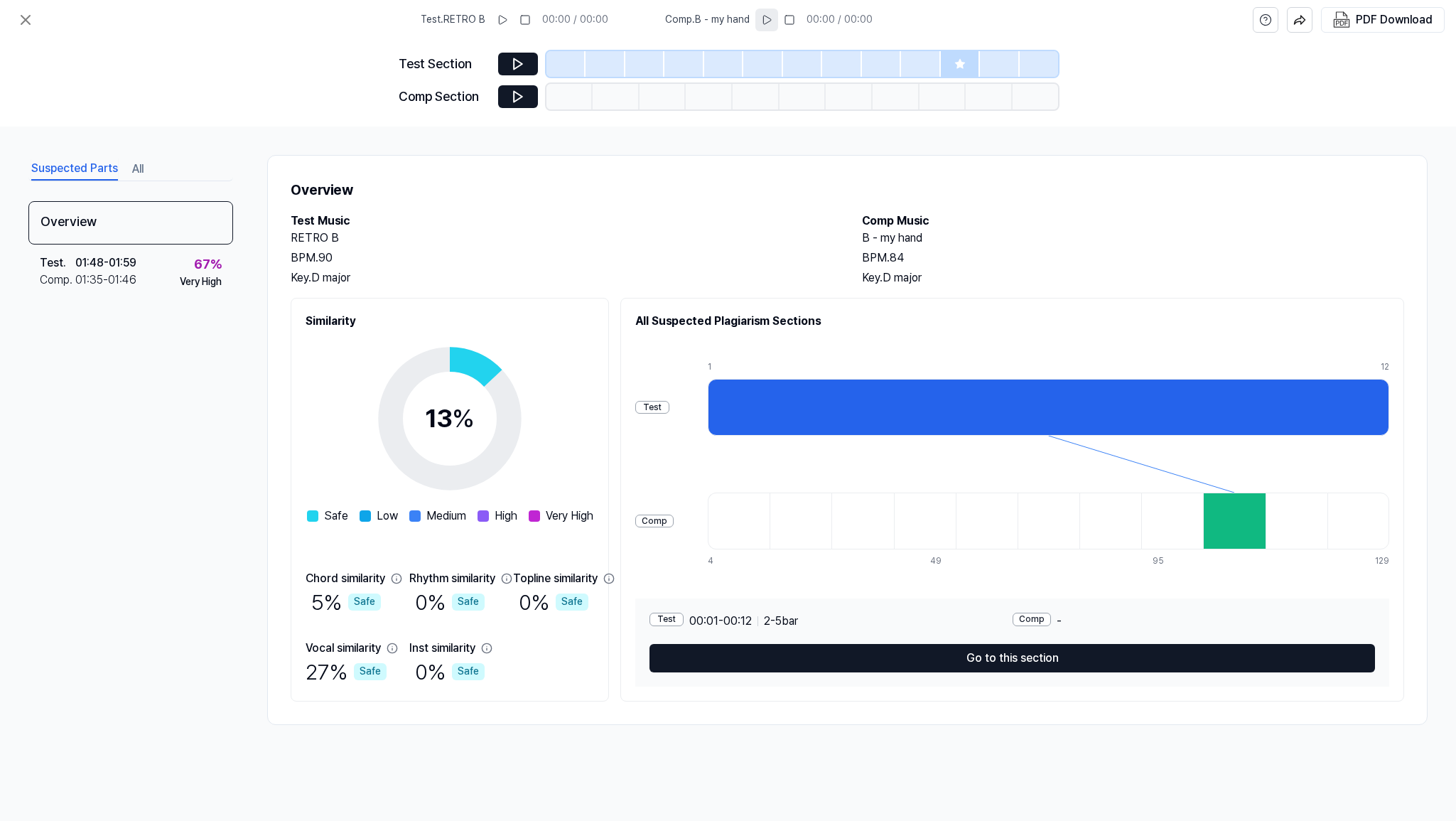
click at [766, 18] on icon at bounding box center [767, 20] width 12 height 12
click at [792, 20] on rect at bounding box center [790, 20] width 8 height 8
click at [517, 95] on icon at bounding box center [518, 97] width 14 height 14
click at [517, 69] on icon at bounding box center [518, 64] width 14 height 14
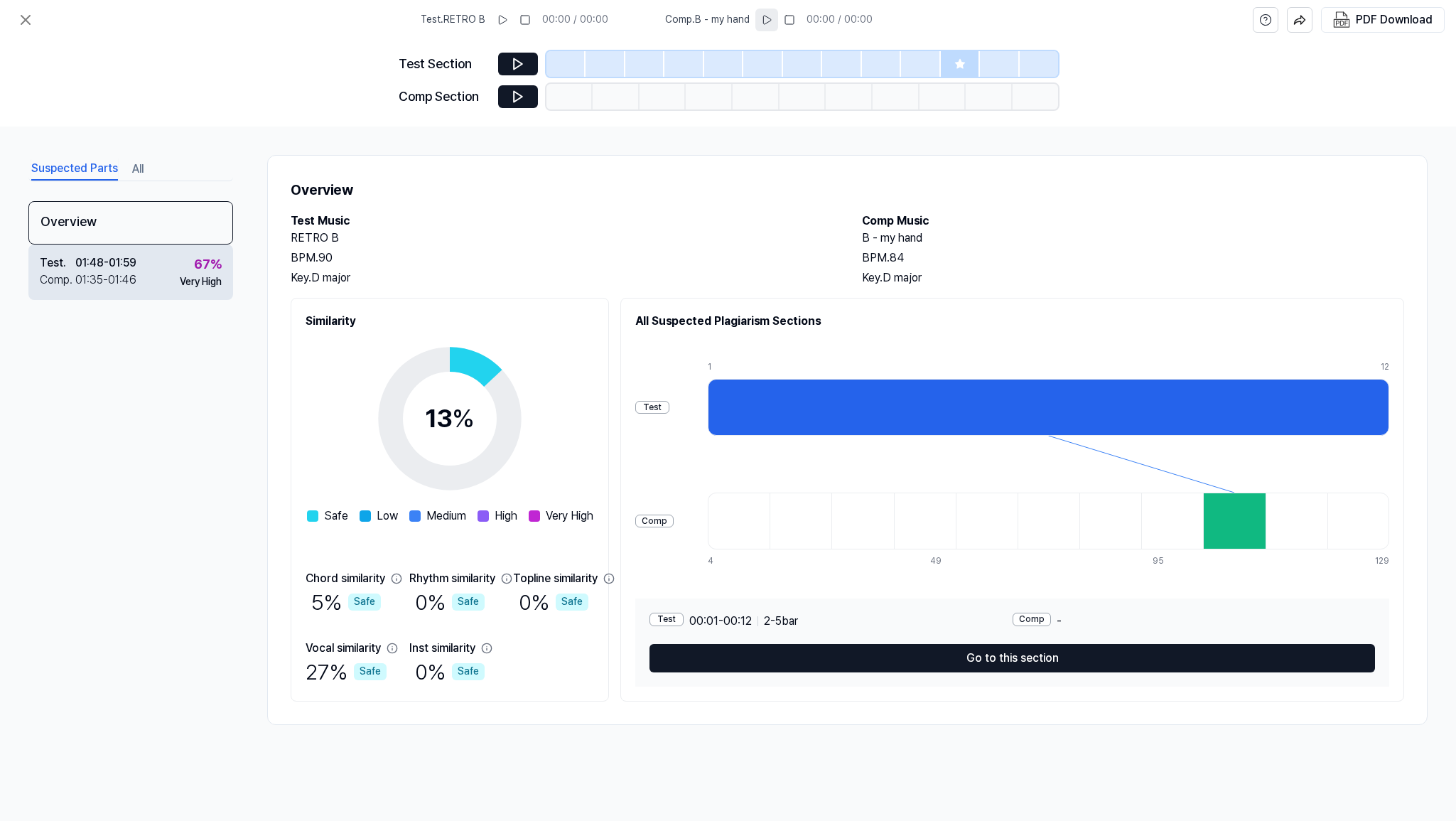
click at [205, 273] on div "67 %" at bounding box center [207, 264] width 28 height 21
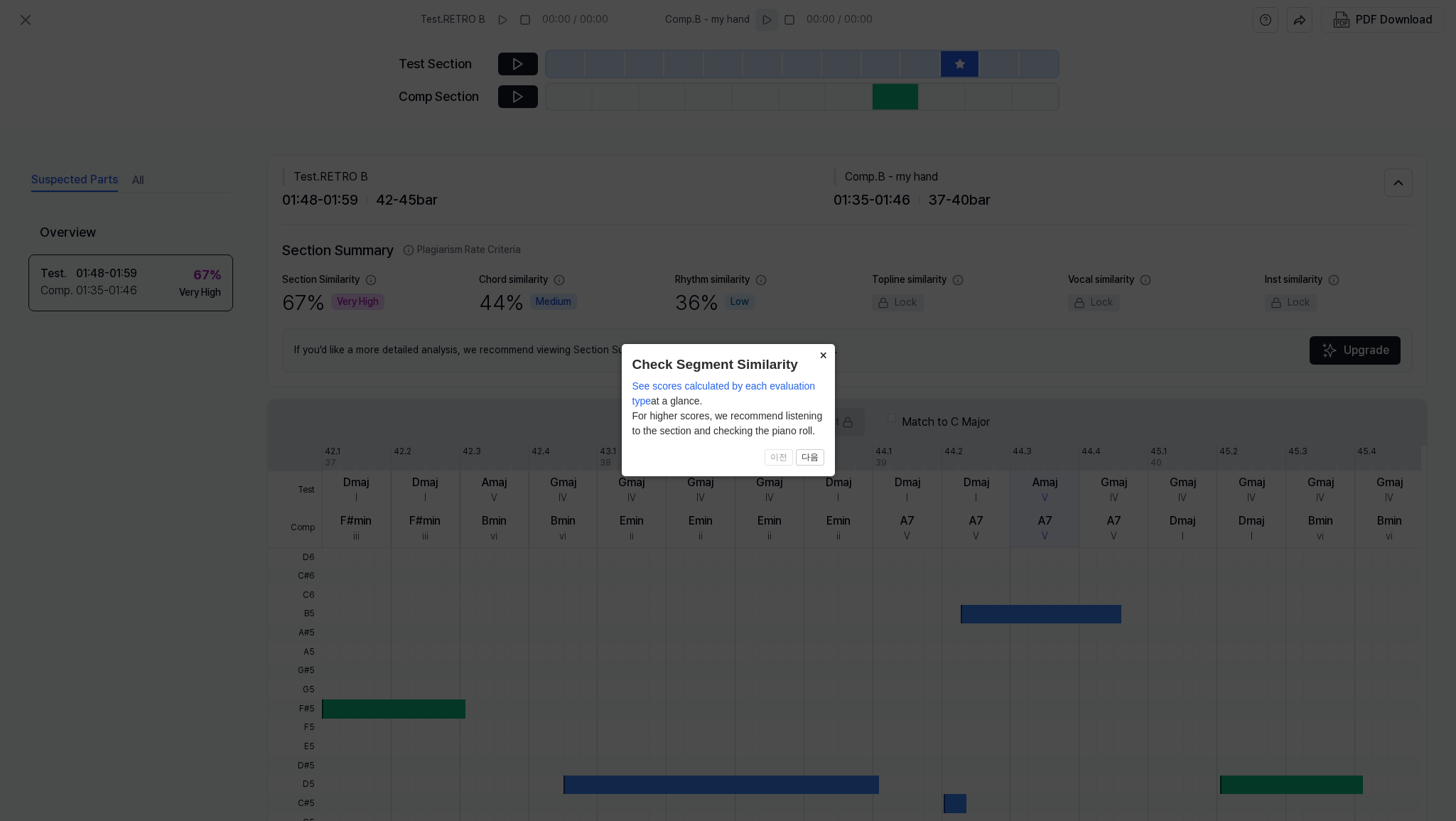
click at [822, 353] on button "×" at bounding box center [823, 354] width 23 height 20
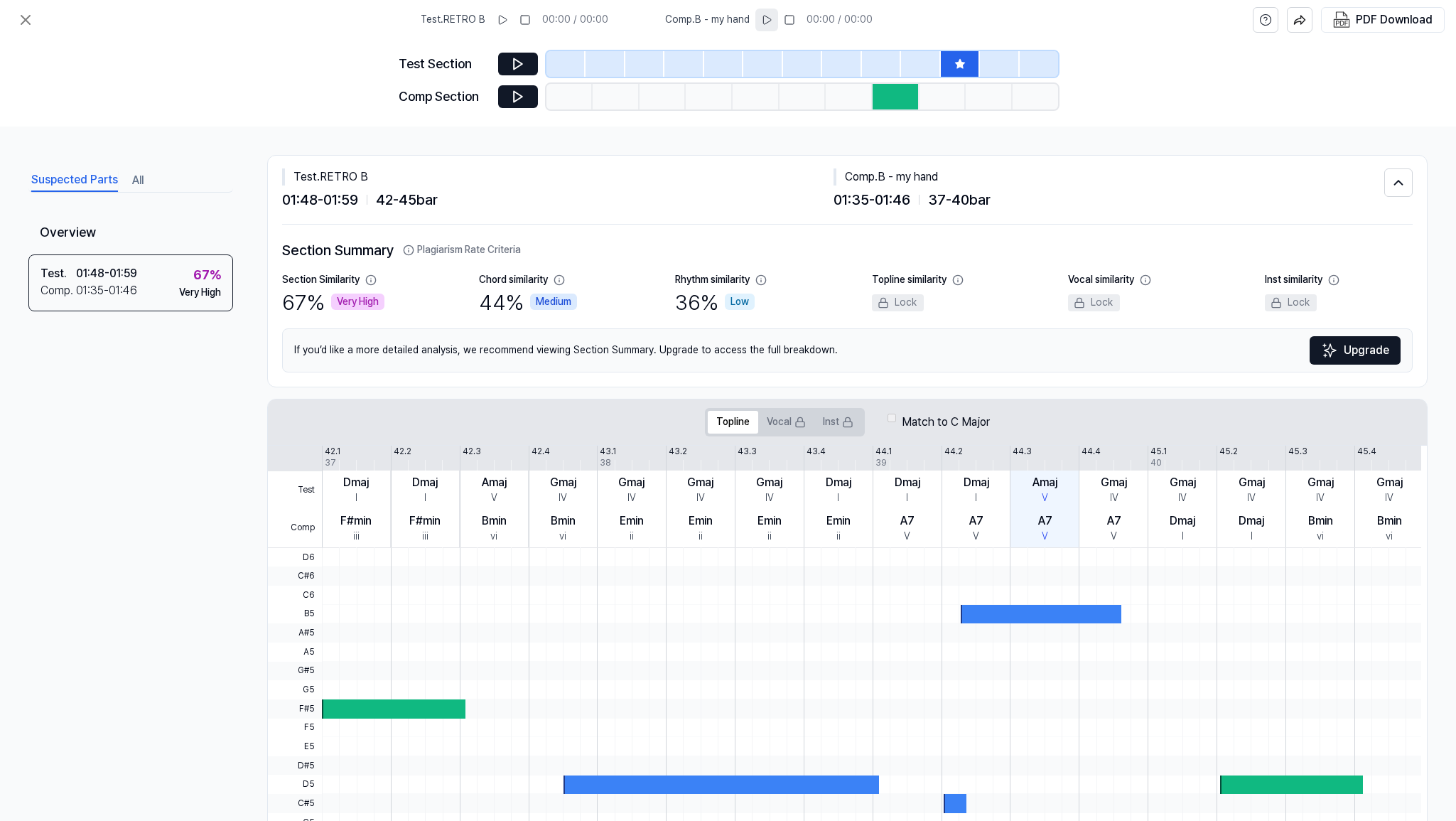
click at [146, 185] on div "Suspected Parts All" at bounding box center [131, 179] width 205 height 26
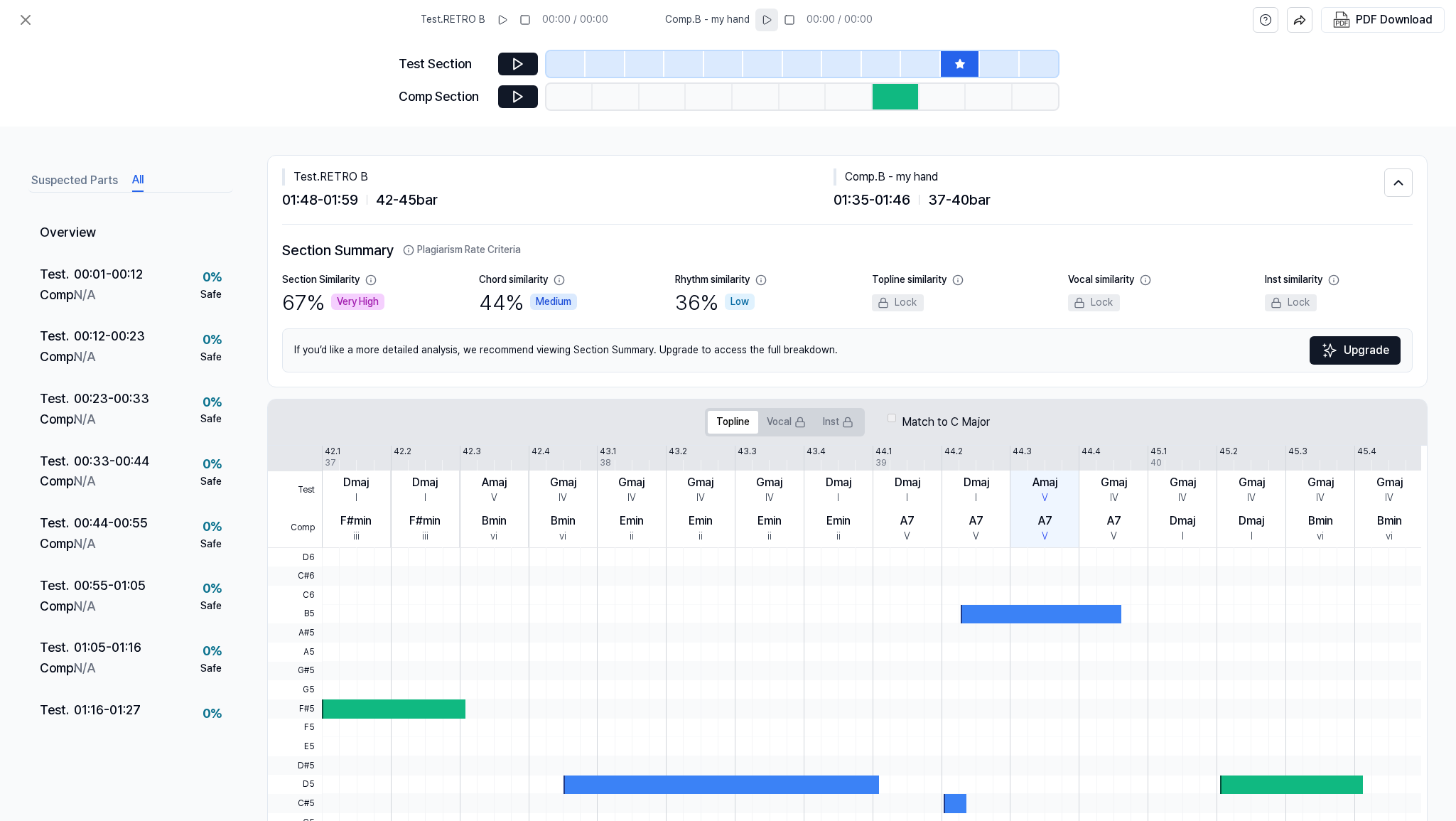
click at [137, 182] on button "All" at bounding box center [138, 180] width 12 height 23
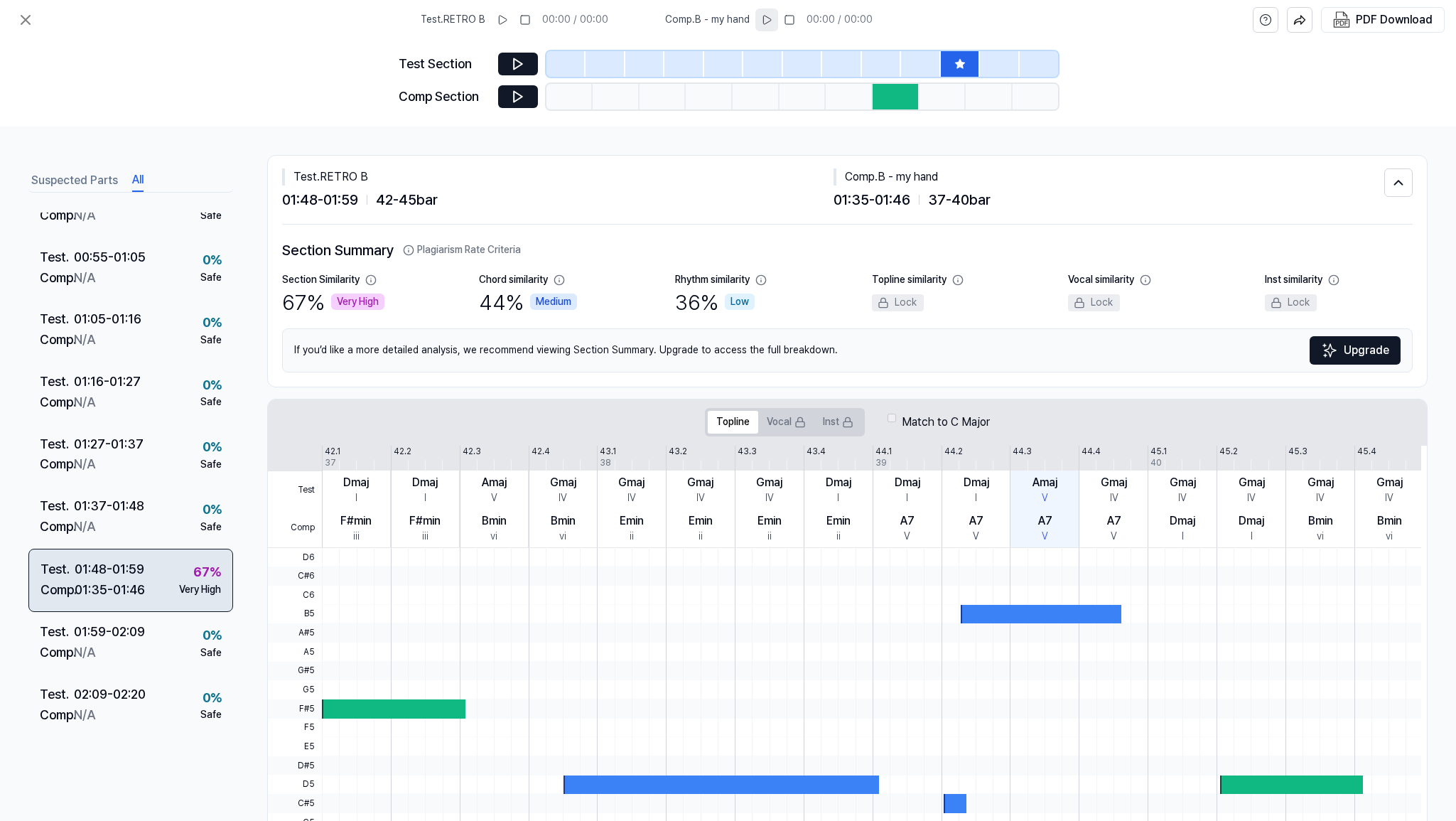
scroll to position [327, 0]
click at [131, 581] on div "01:35 - 01:46" at bounding box center [110, 591] width 70 height 21
click at [18, 19] on icon at bounding box center [25, 20] width 17 height 17
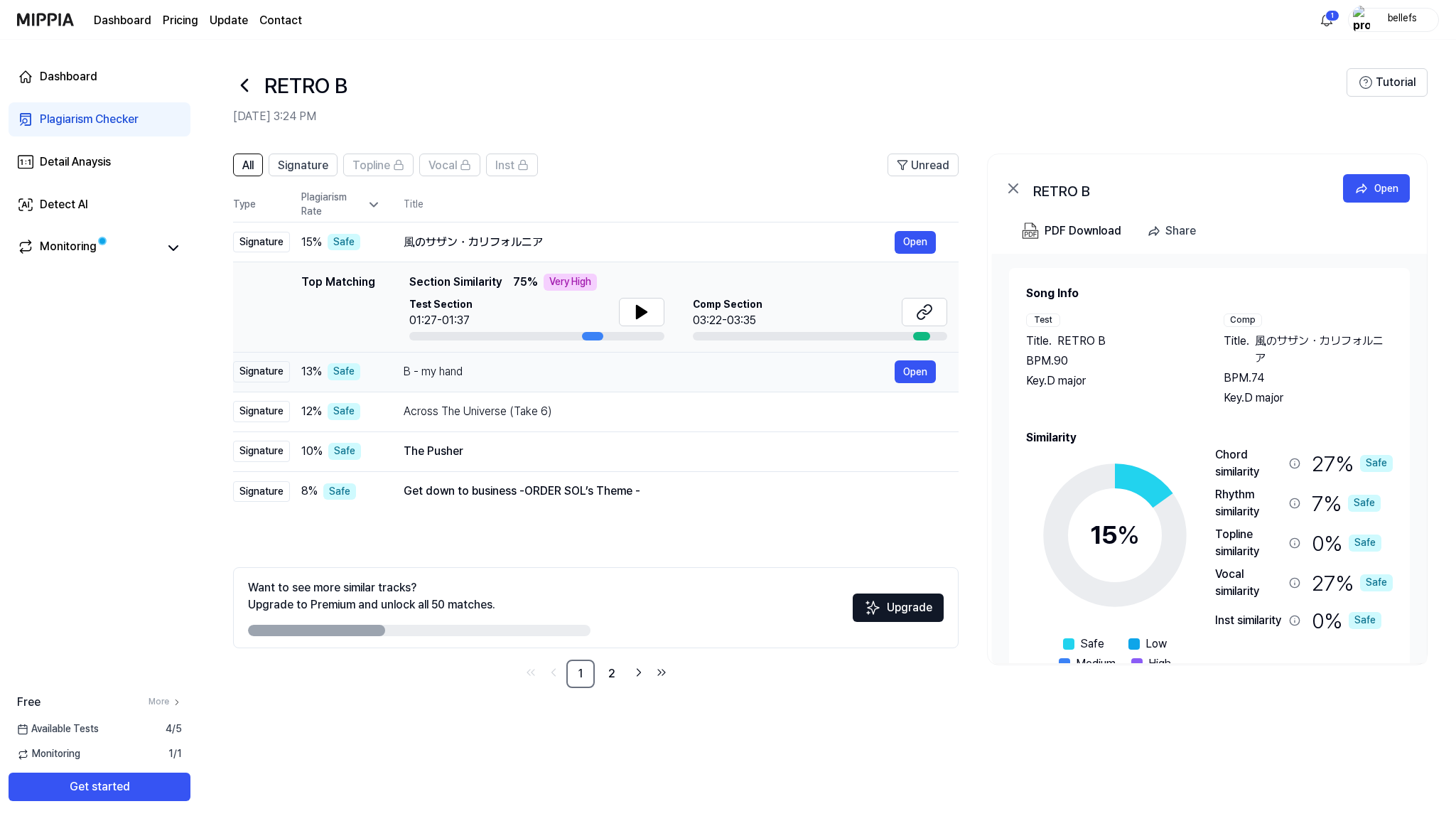
click at [514, 373] on div "B - my hand" at bounding box center [649, 372] width 491 height 17
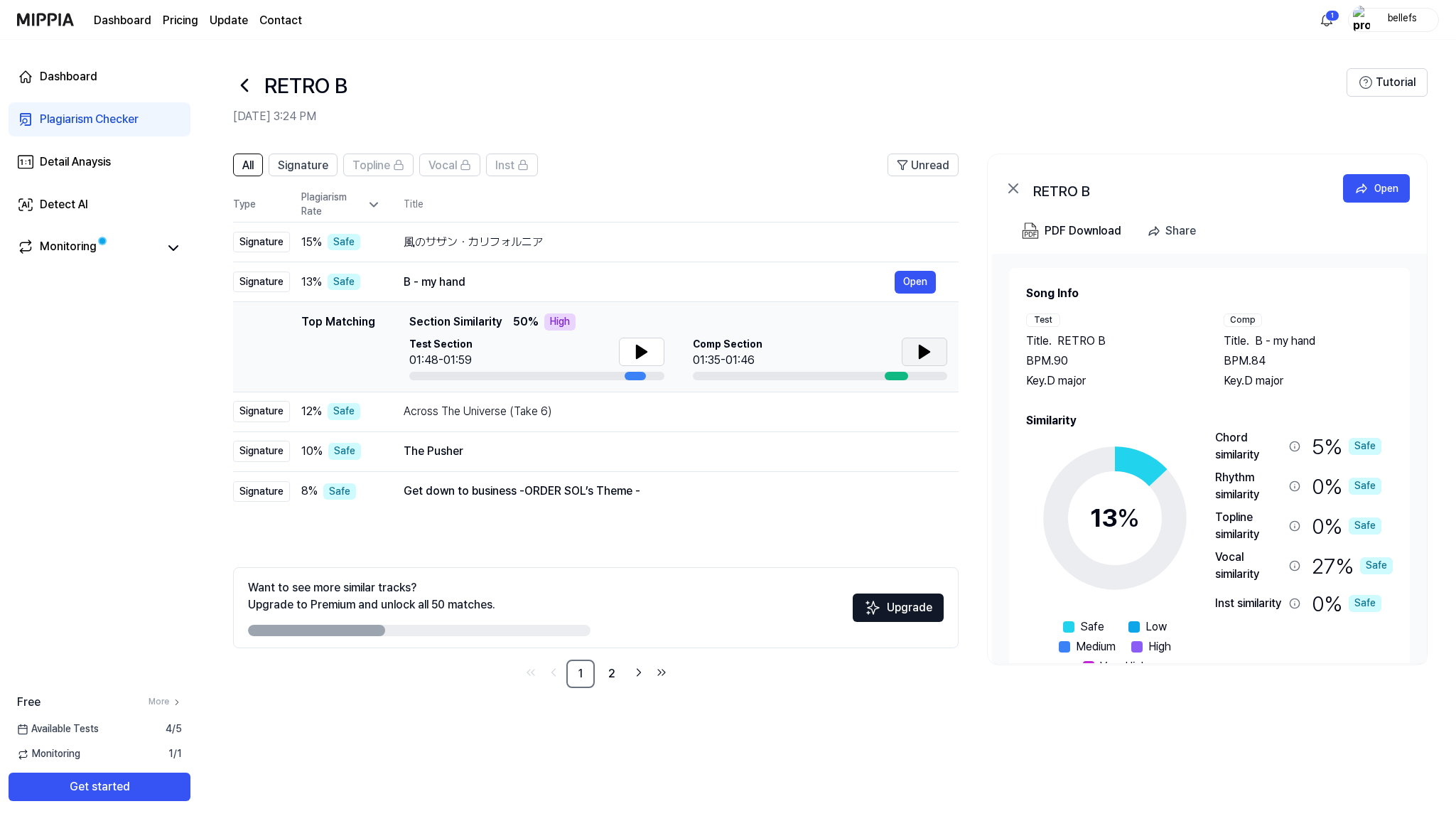
click at [921, 354] on icon at bounding box center [925, 352] width 10 height 13
click at [921, 354] on icon at bounding box center [921, 352] width 3 height 12
click at [642, 348] on icon at bounding box center [641, 352] width 17 height 17
click at [643, 352] on icon at bounding box center [644, 352] width 3 height 12
click at [932, 354] on icon at bounding box center [925, 352] width 17 height 17
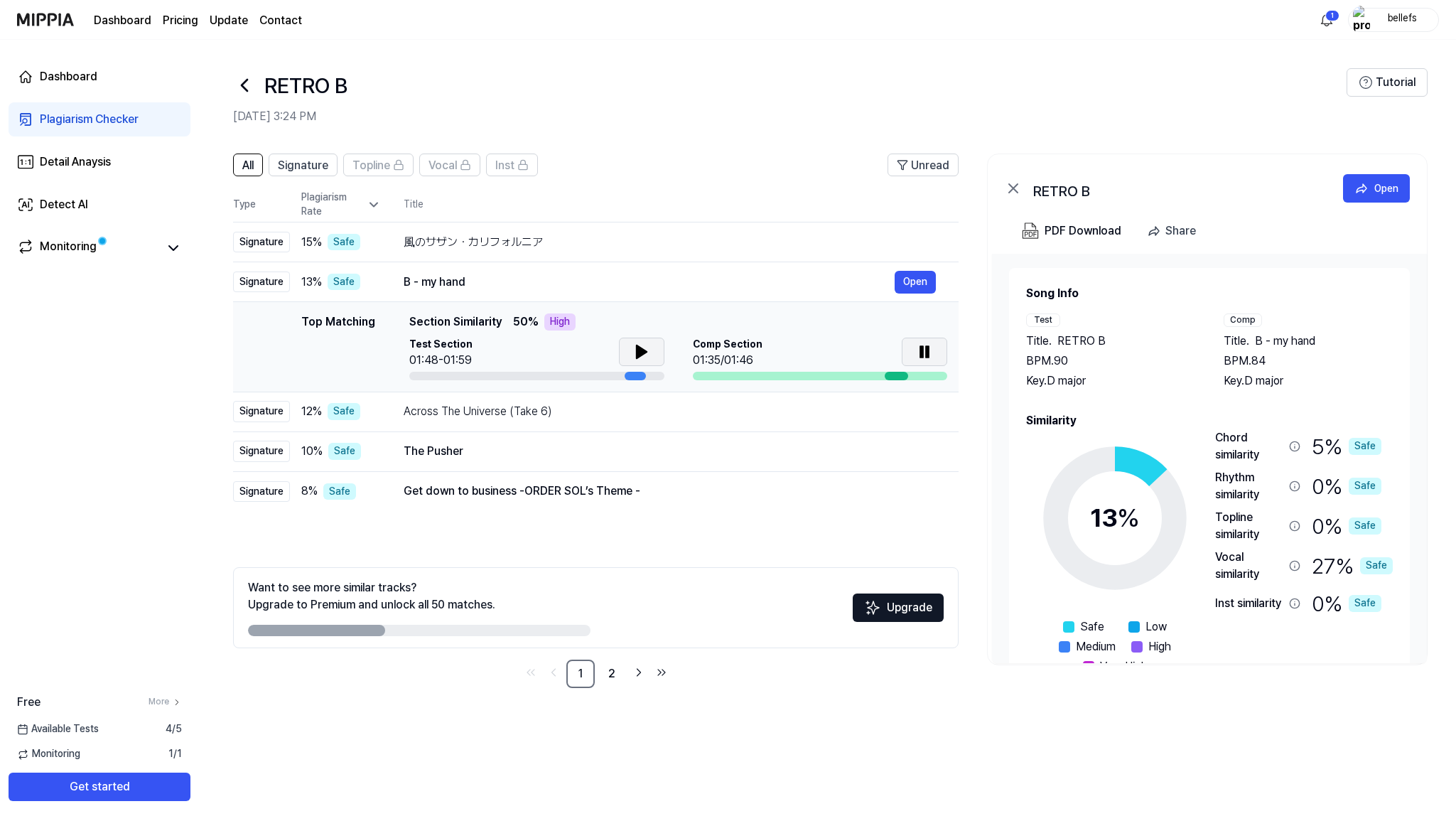
click at [633, 338] on button at bounding box center [642, 352] width 45 height 29
click at [558, 322] on div "High" at bounding box center [560, 322] width 31 height 17
click at [66, 165] on div "Detail Anaysis" at bounding box center [75, 162] width 71 height 17
